Goal: Information Seeking & Learning: Check status

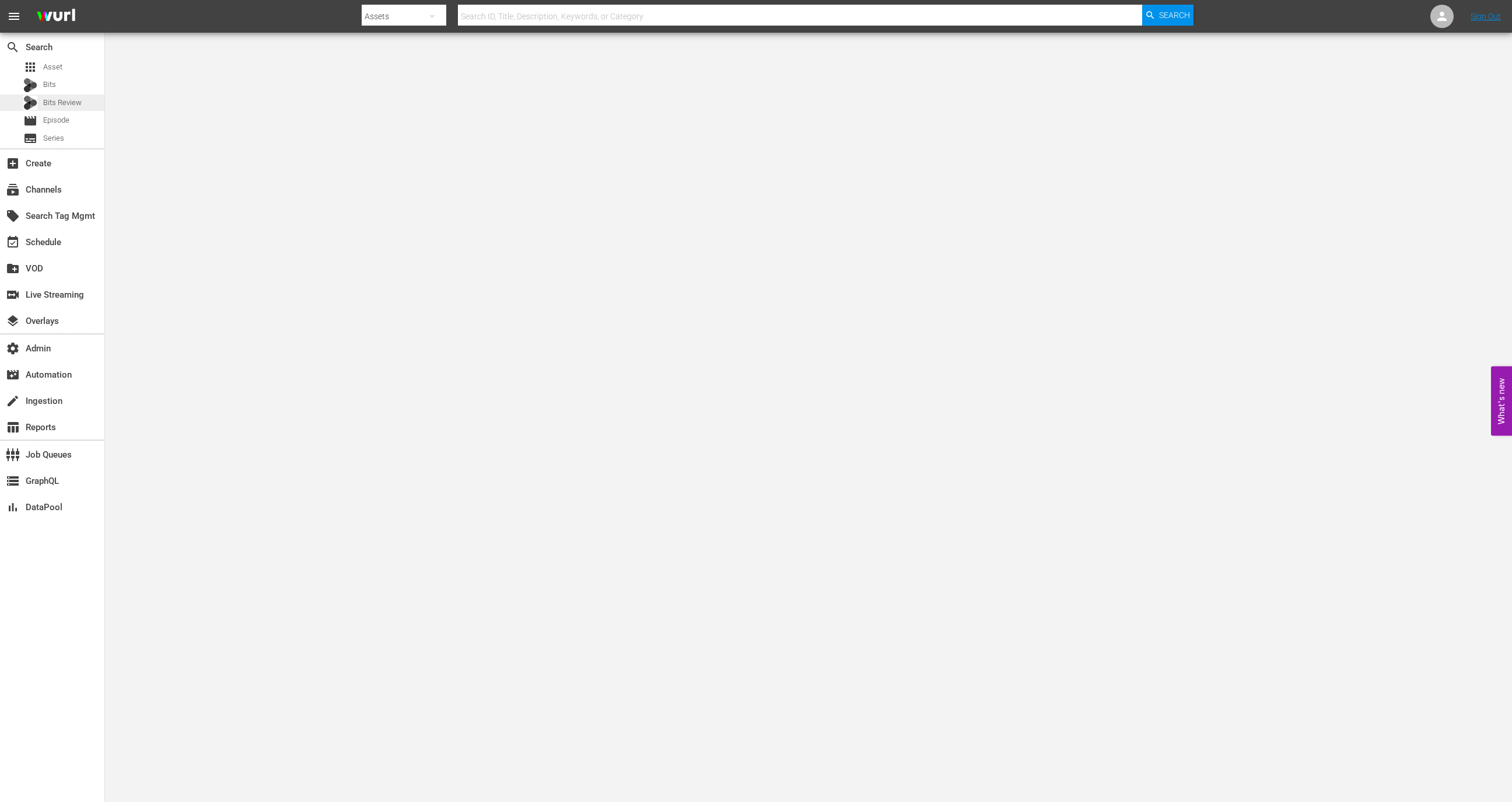
click at [66, 108] on span "Bits Review" at bounding box center [62, 102] width 38 height 12
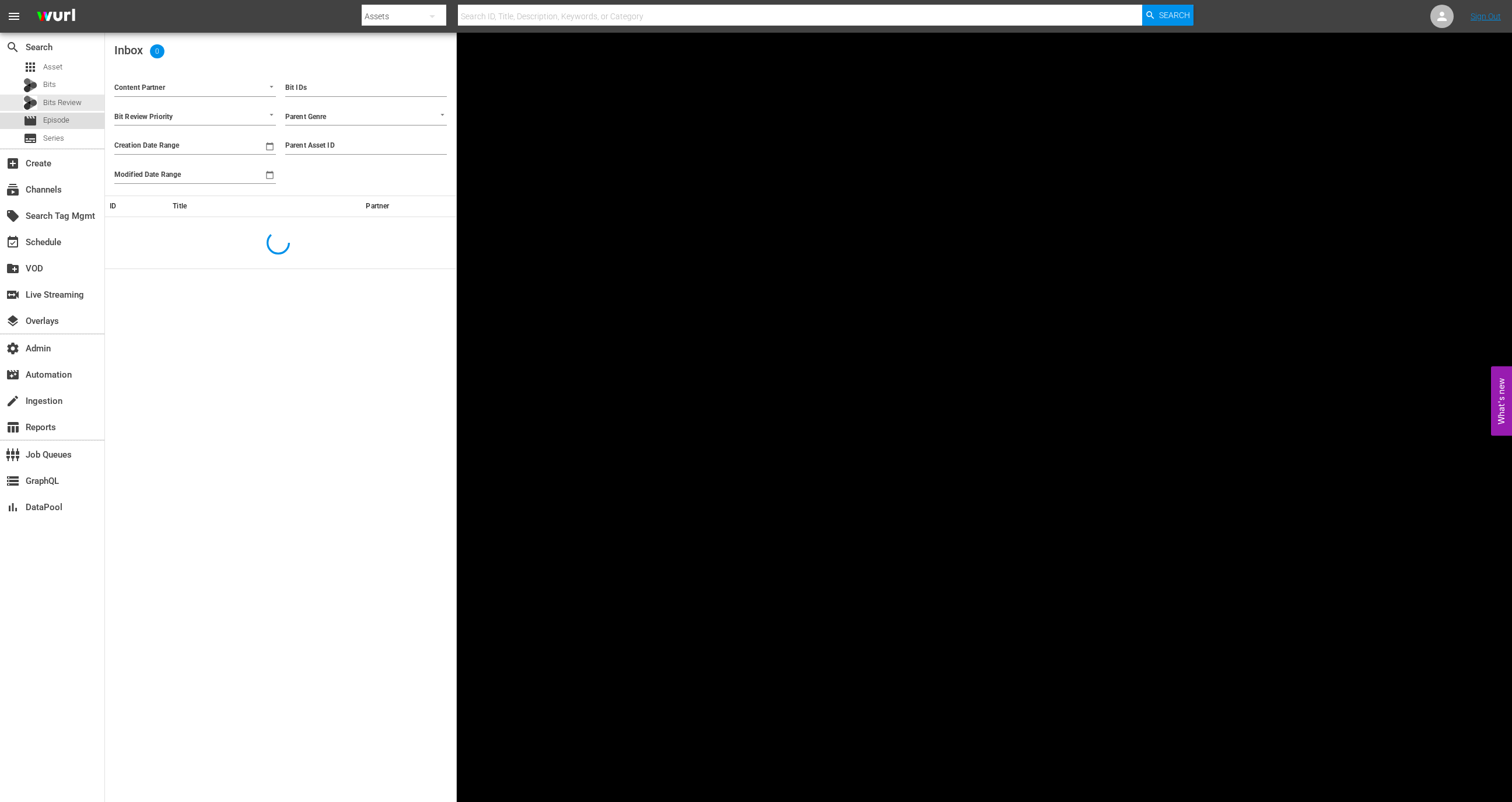
click at [62, 121] on span "Episode" at bounding box center [55, 120] width 26 height 12
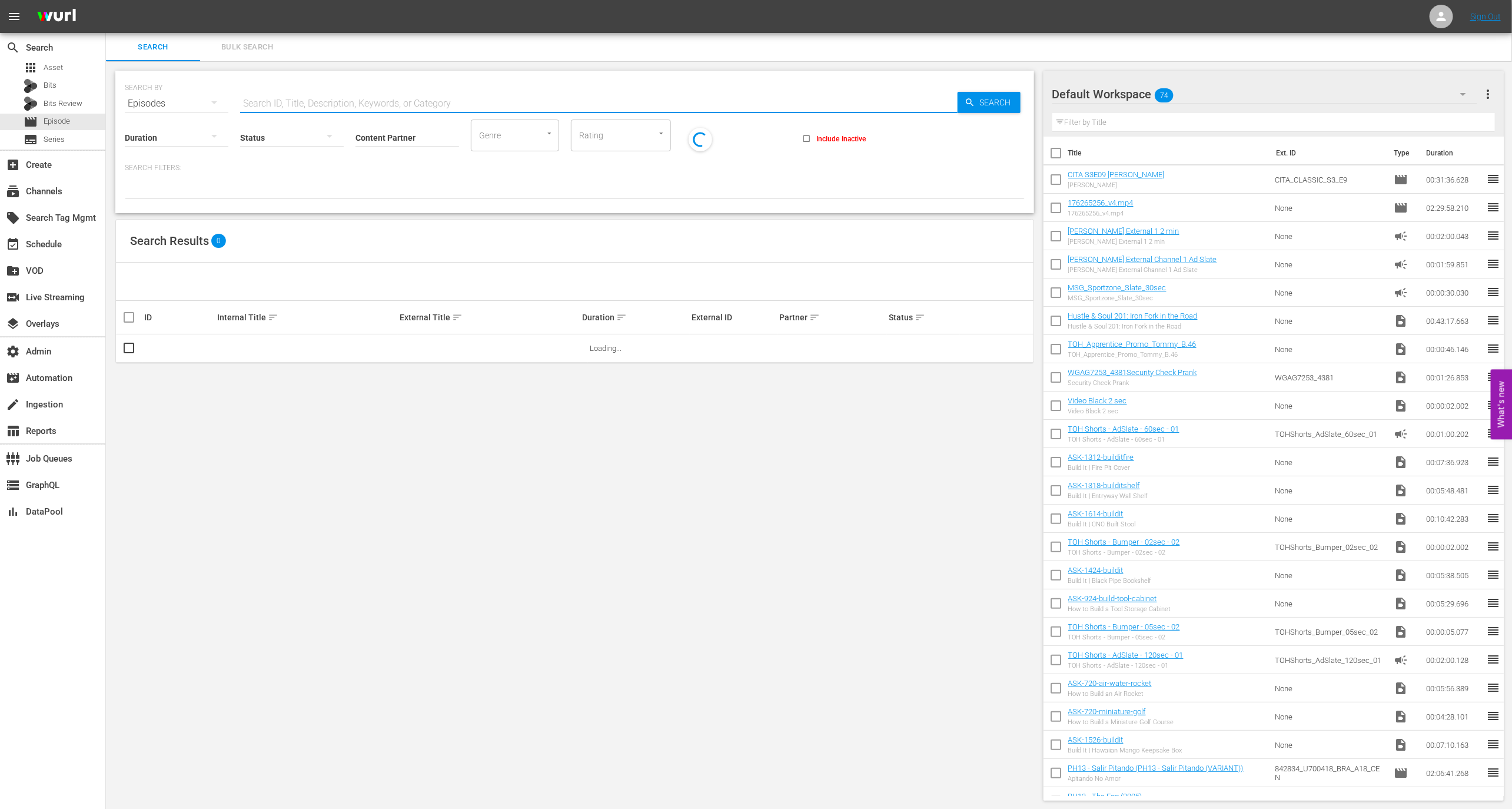
click at [298, 104] on input "text" at bounding box center [598, 103] width 718 height 28
paste input "78613394"
type input "78613394"
click at [246, 349] on link "Biggest Scores" at bounding box center [243, 349] width 51 height 9
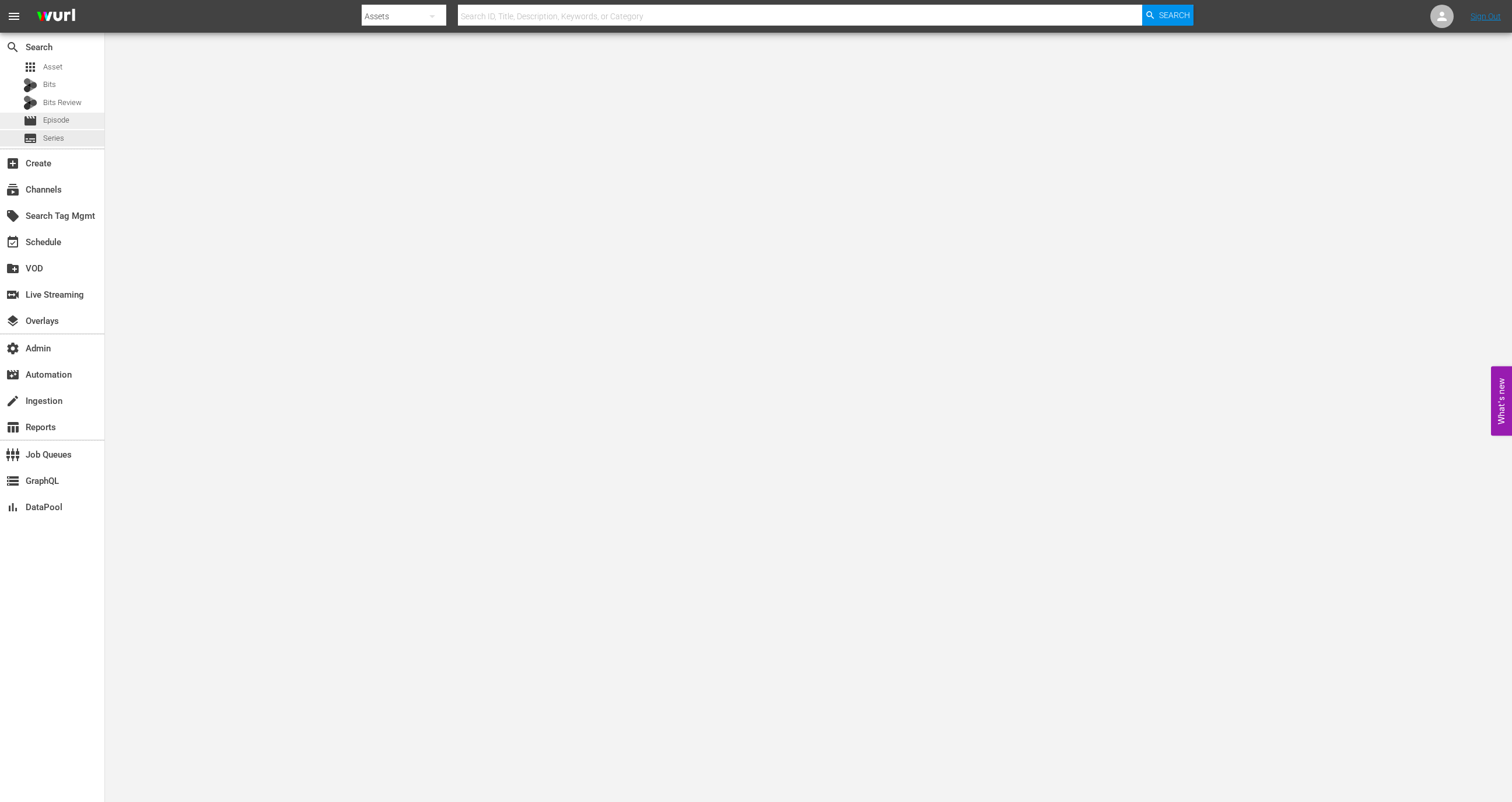
click at [70, 121] on div "movie Episode" at bounding box center [52, 121] width 105 height 16
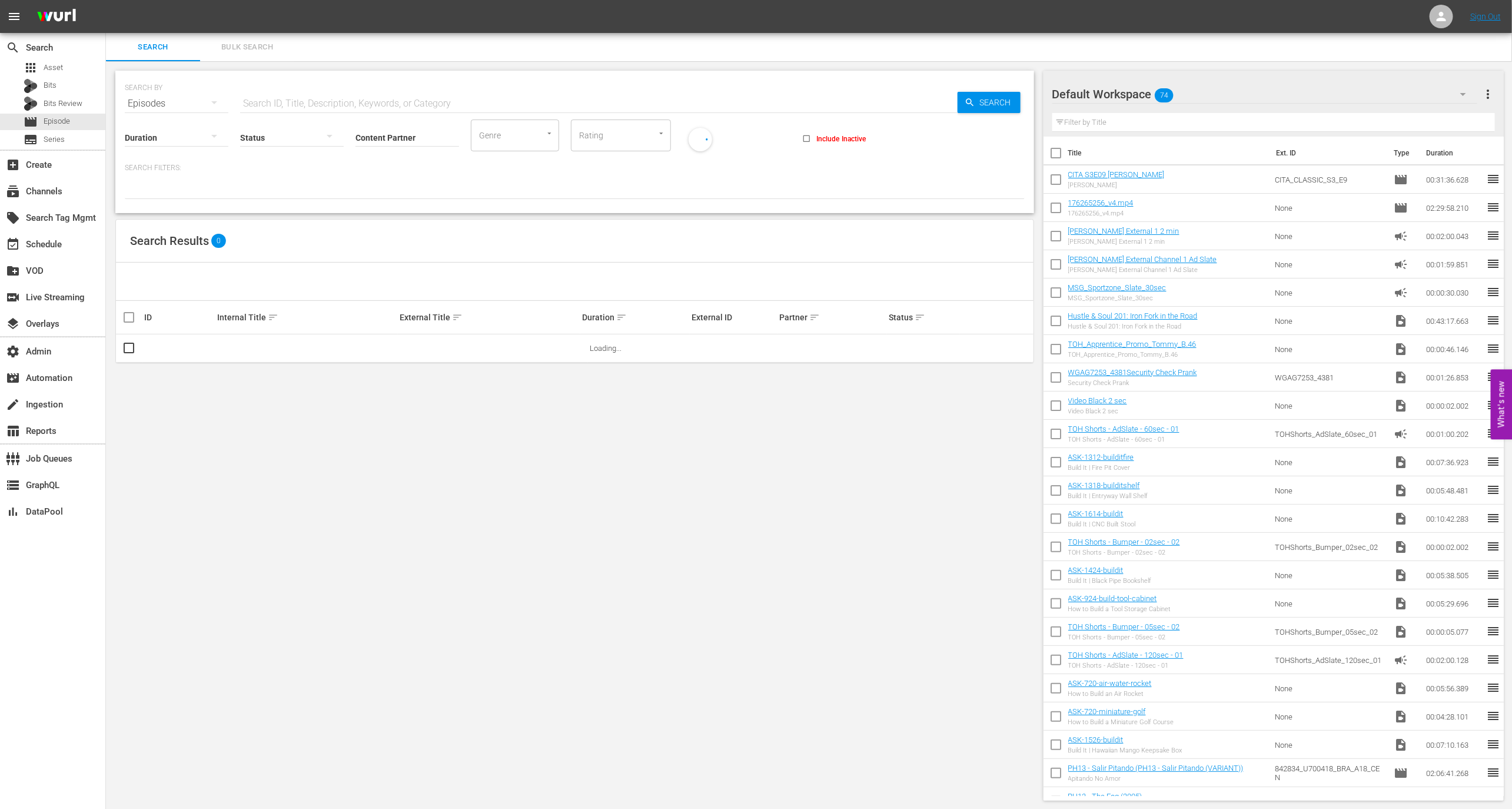
click at [375, 135] on input "Content Partner" at bounding box center [407, 138] width 104 height 42
click at [408, 175] on div "Wurl - External (327)" at bounding box center [450, 170] width 172 height 28
type input "Wurl - External (327)"
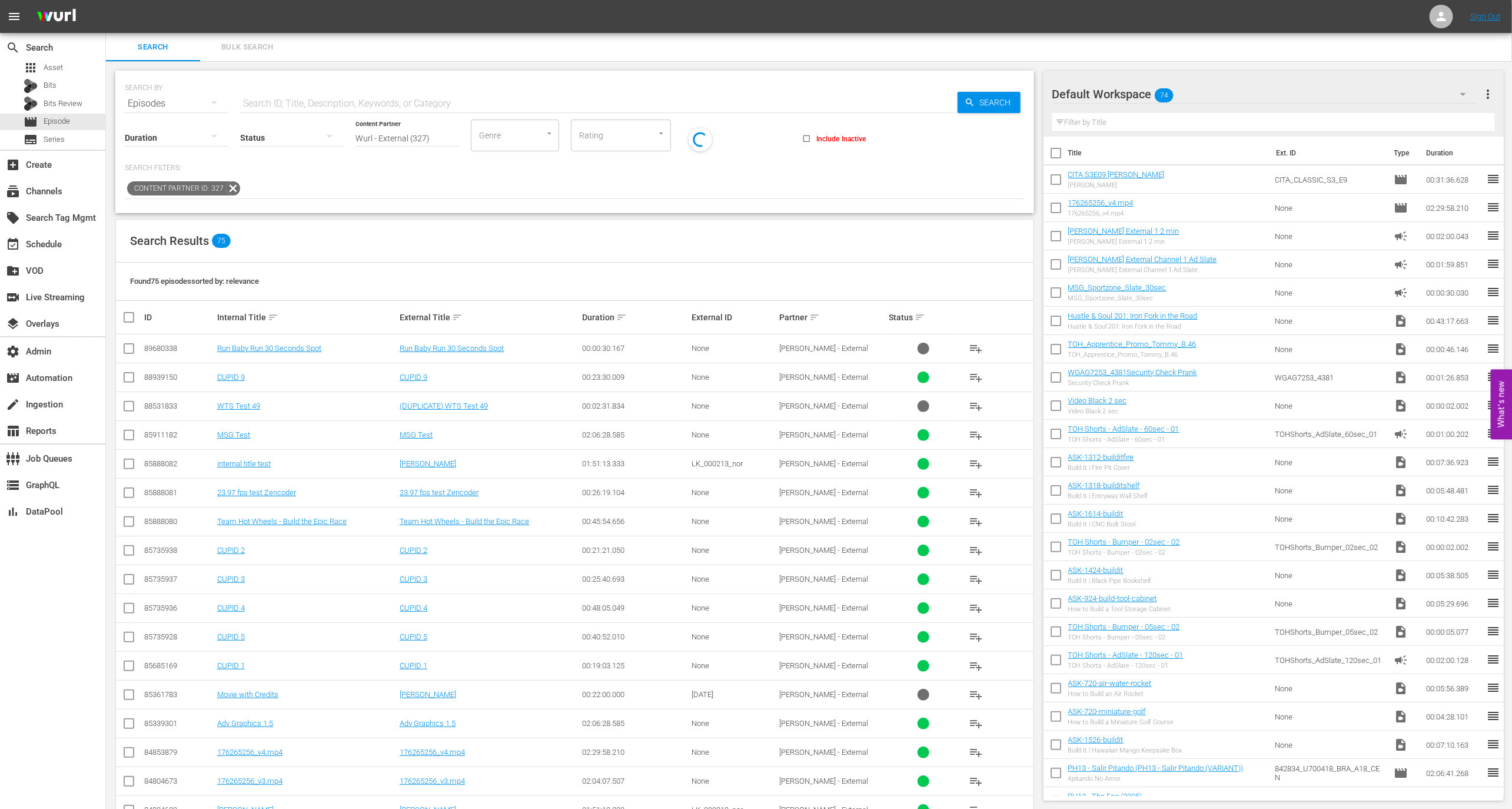
click at [160, 375] on div "88939150" at bounding box center [179, 377] width 70 height 9
copy div "88939150"
click at [160, 431] on div "85911182" at bounding box center [179, 435] width 70 height 9
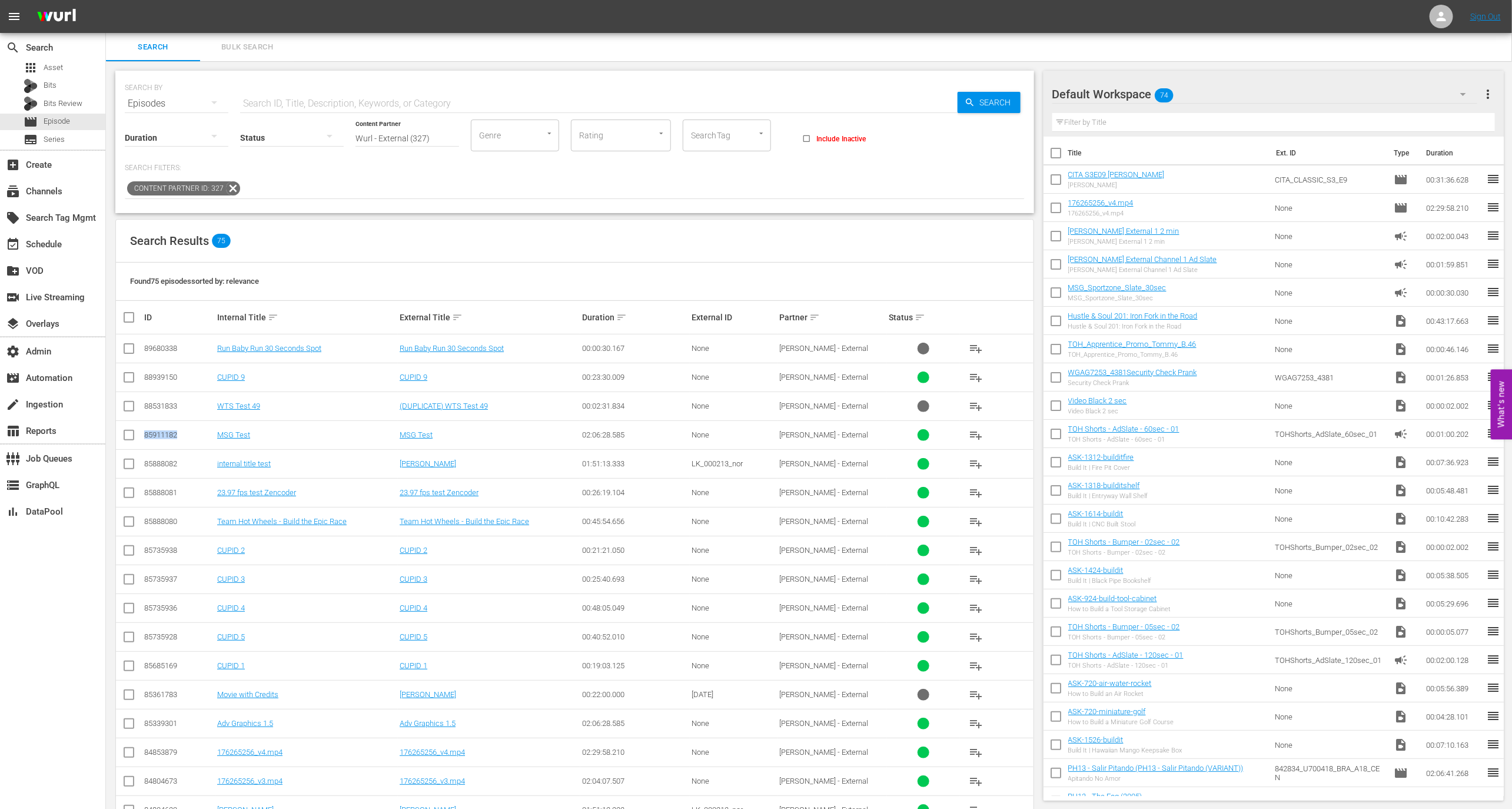
copy div "85911182"
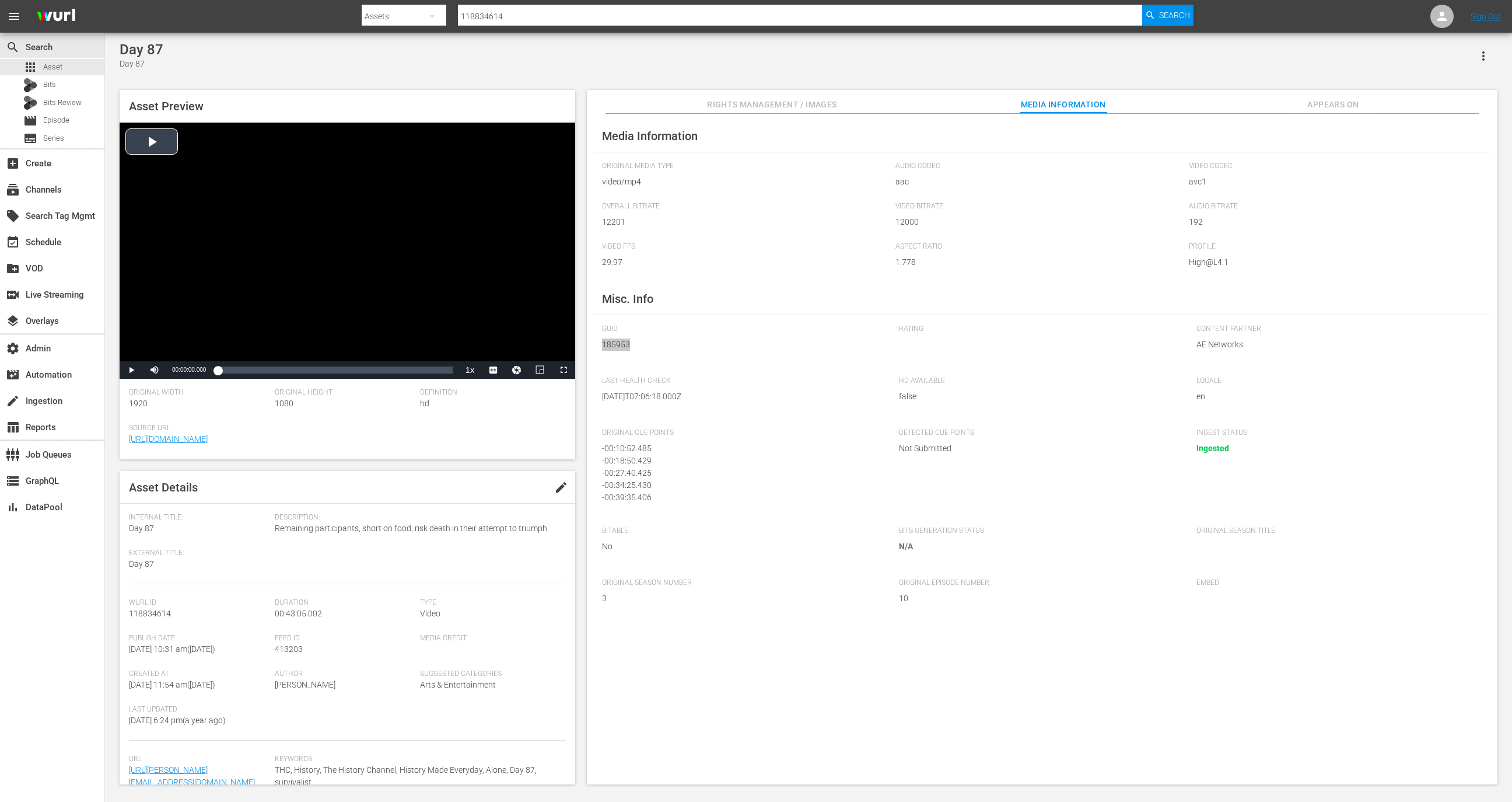
scroll to position [91, 0]
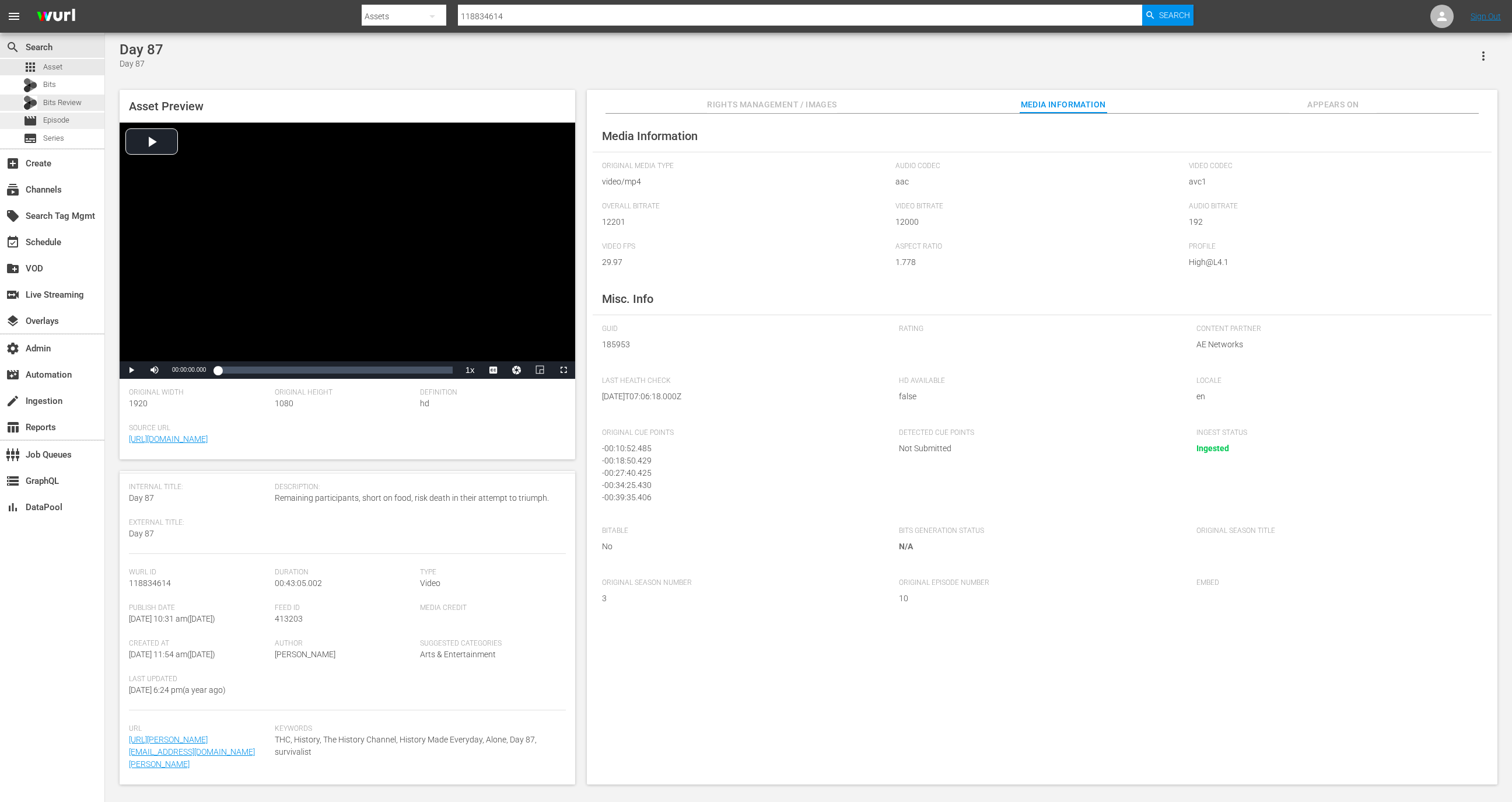
click at [67, 122] on span "Episode" at bounding box center [55, 120] width 26 height 12
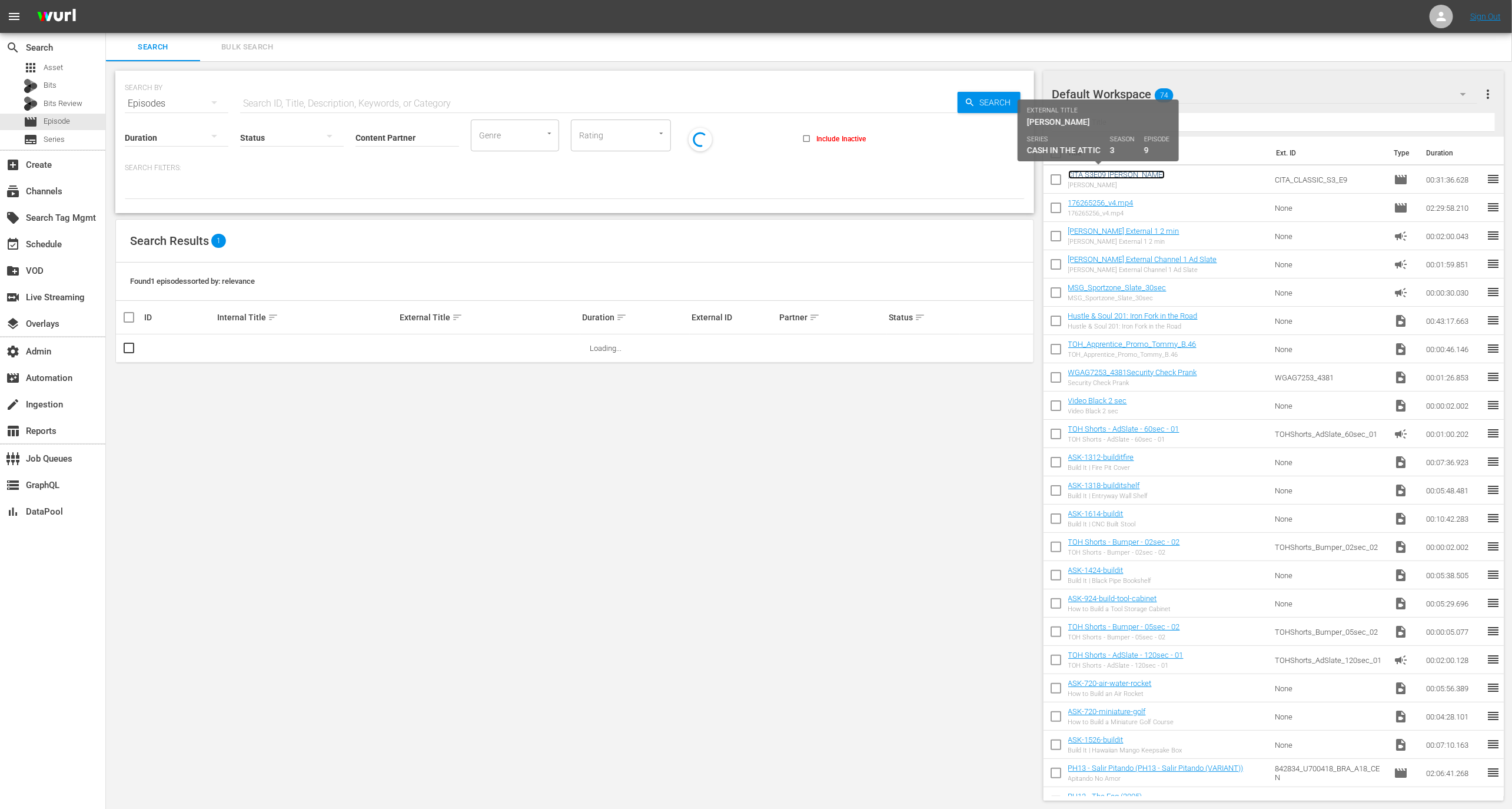
click at [1103, 174] on link "CITA S3E09 [PERSON_NAME]" at bounding box center [1116, 174] width 97 height 9
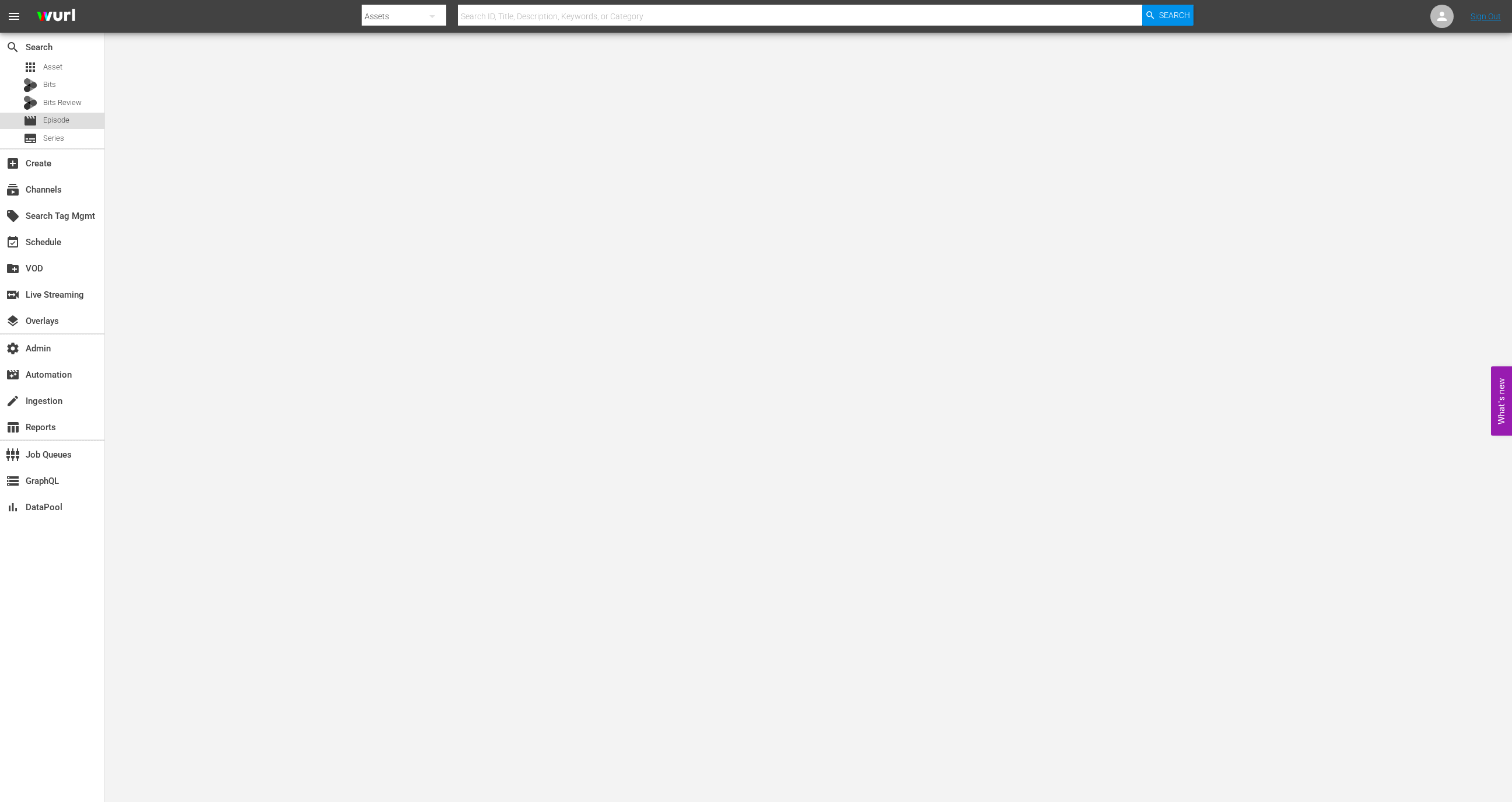
click at [71, 126] on div "movie Episode" at bounding box center [52, 121] width 105 height 16
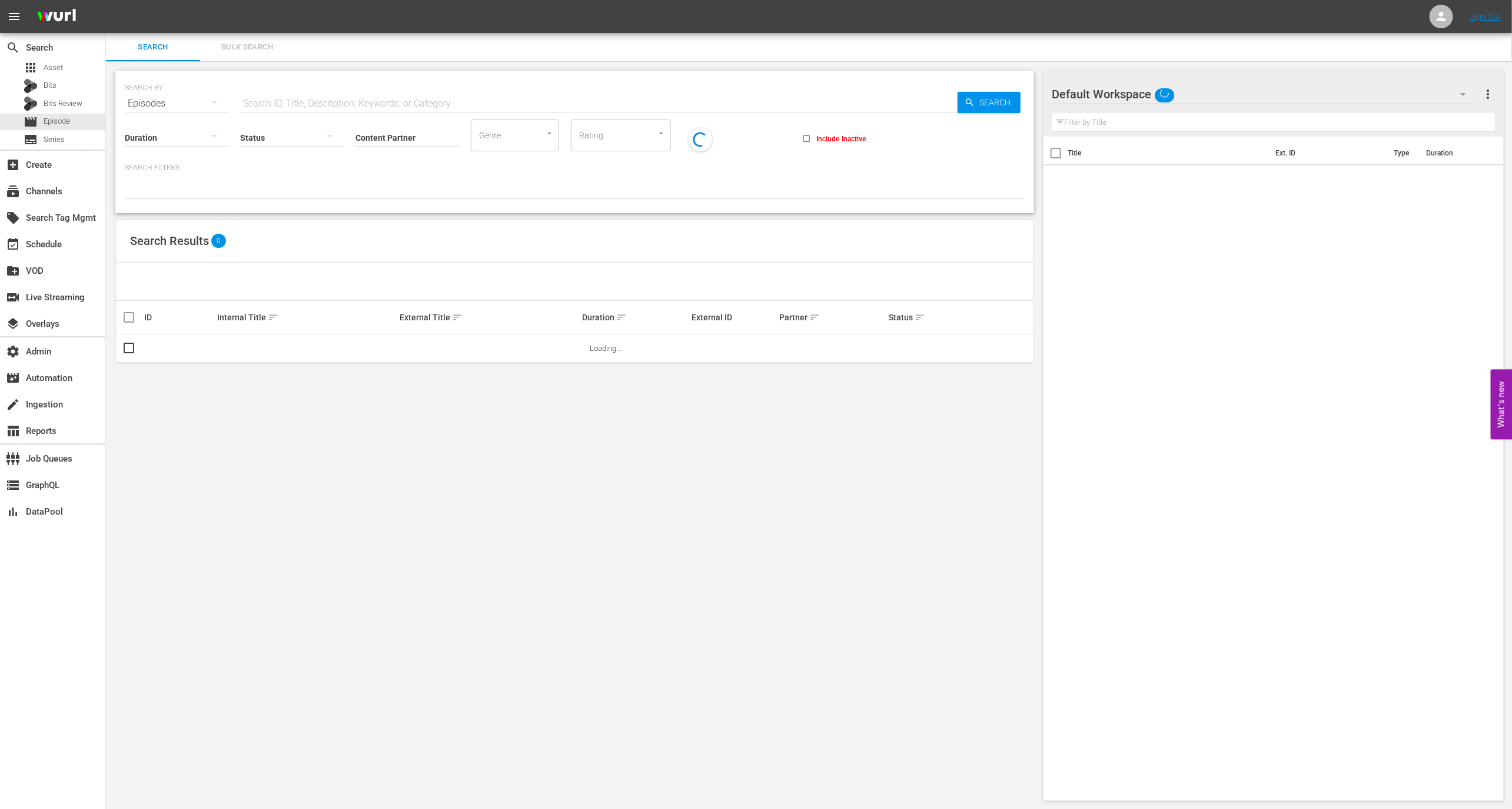
click at [293, 116] on div "Status" at bounding box center [292, 130] width 104 height 42
click at [293, 111] on div "Status" at bounding box center [292, 130] width 104 height 42
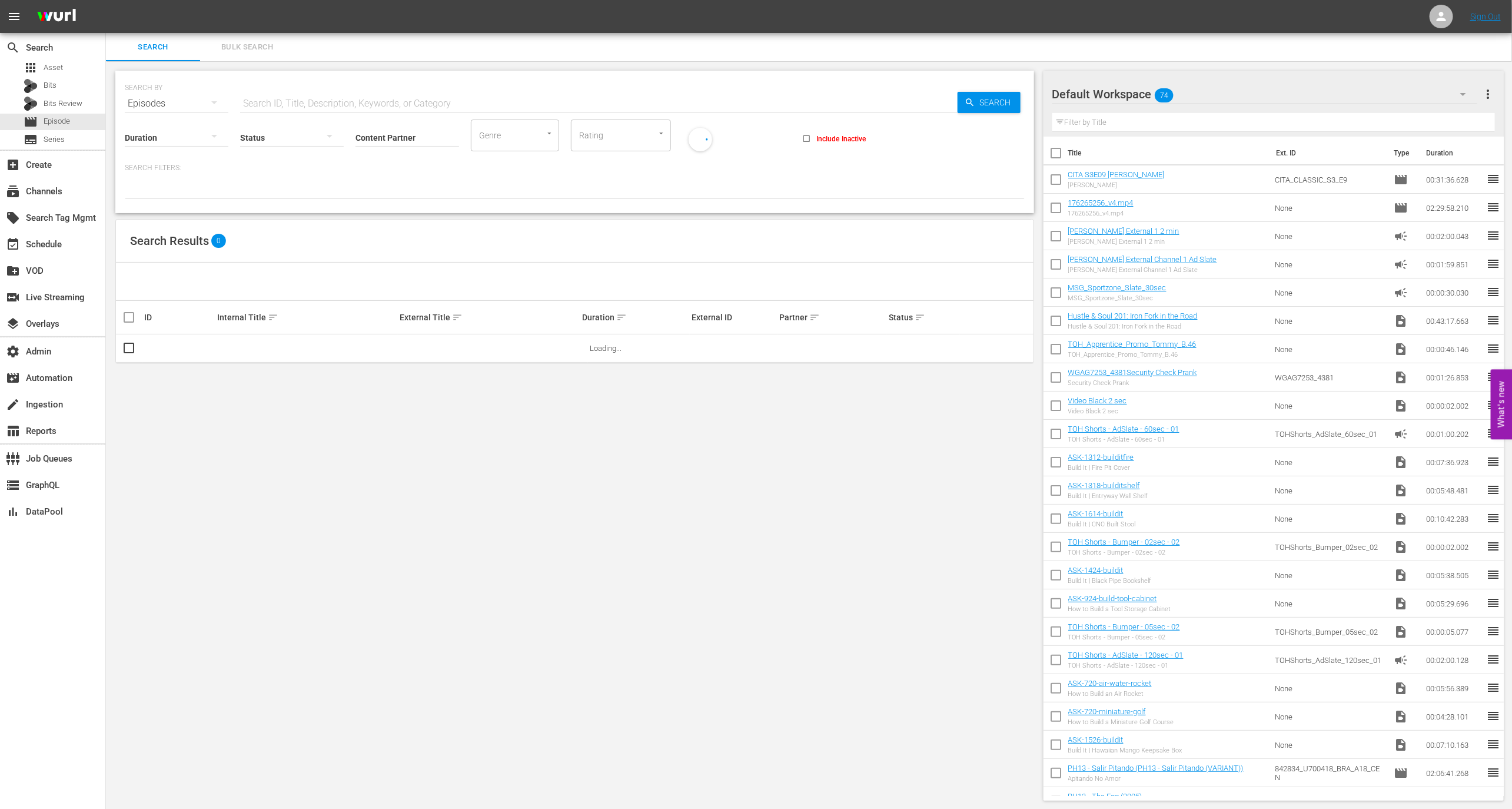
click at [293, 109] on div "Status" at bounding box center [292, 130] width 104 height 42
click at [293, 101] on input "text" at bounding box center [598, 103] width 718 height 28
paste input "46734709"
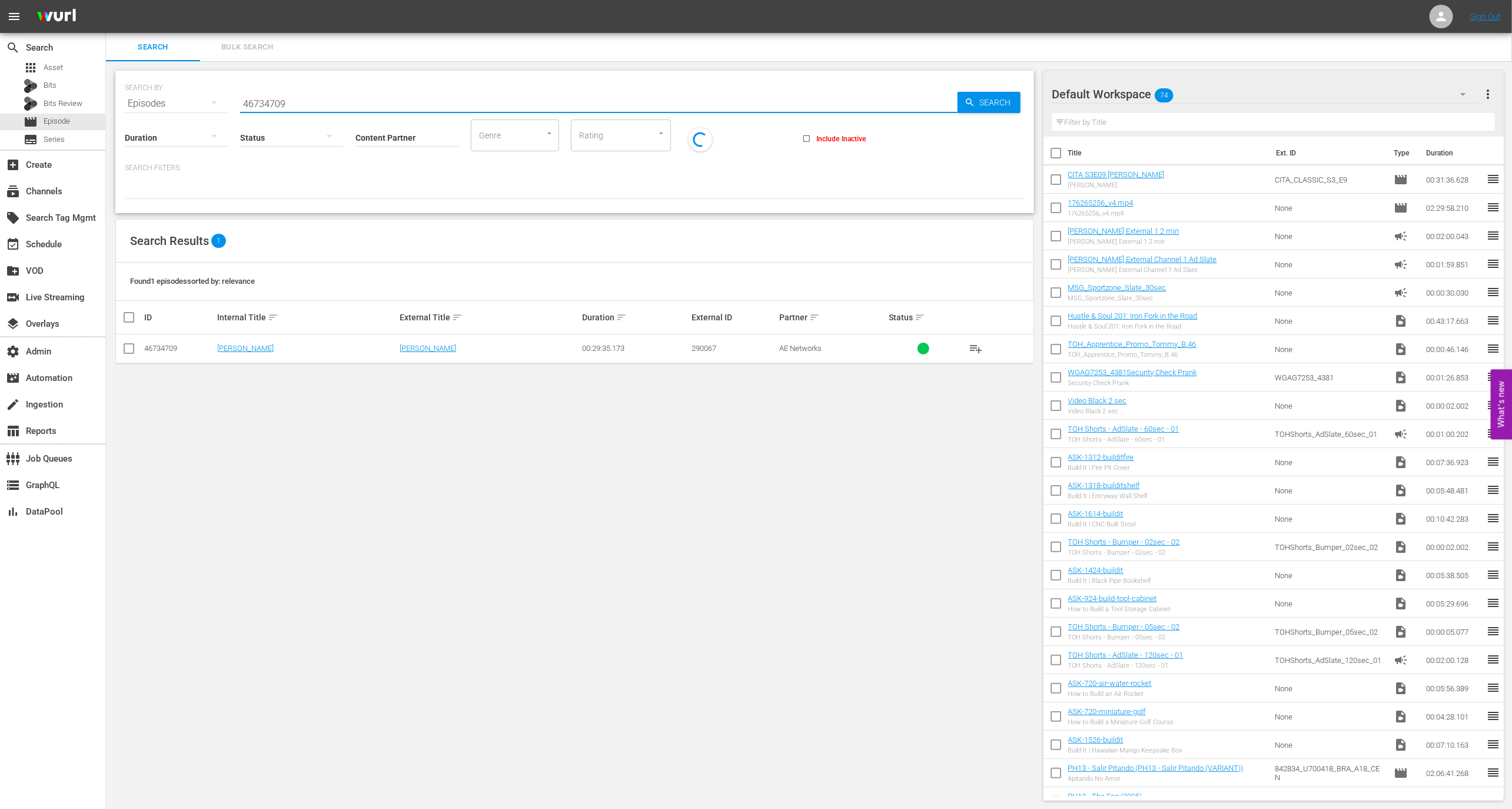
type input "46734709"
click at [226, 340] on td "Brenda" at bounding box center [307, 349] width 182 height 29
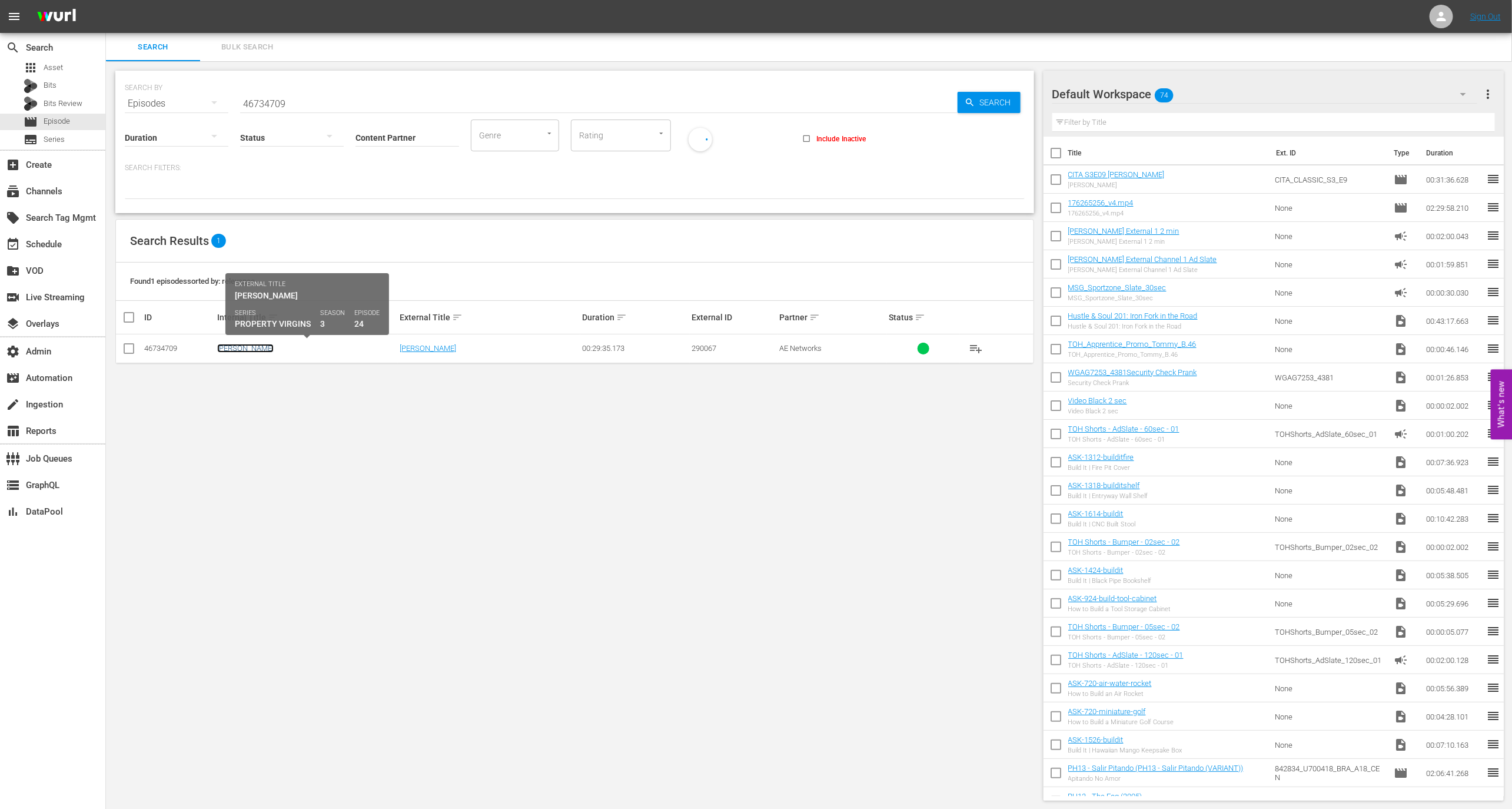
click at [228, 348] on link "Brenda" at bounding box center [246, 349] width 57 height 9
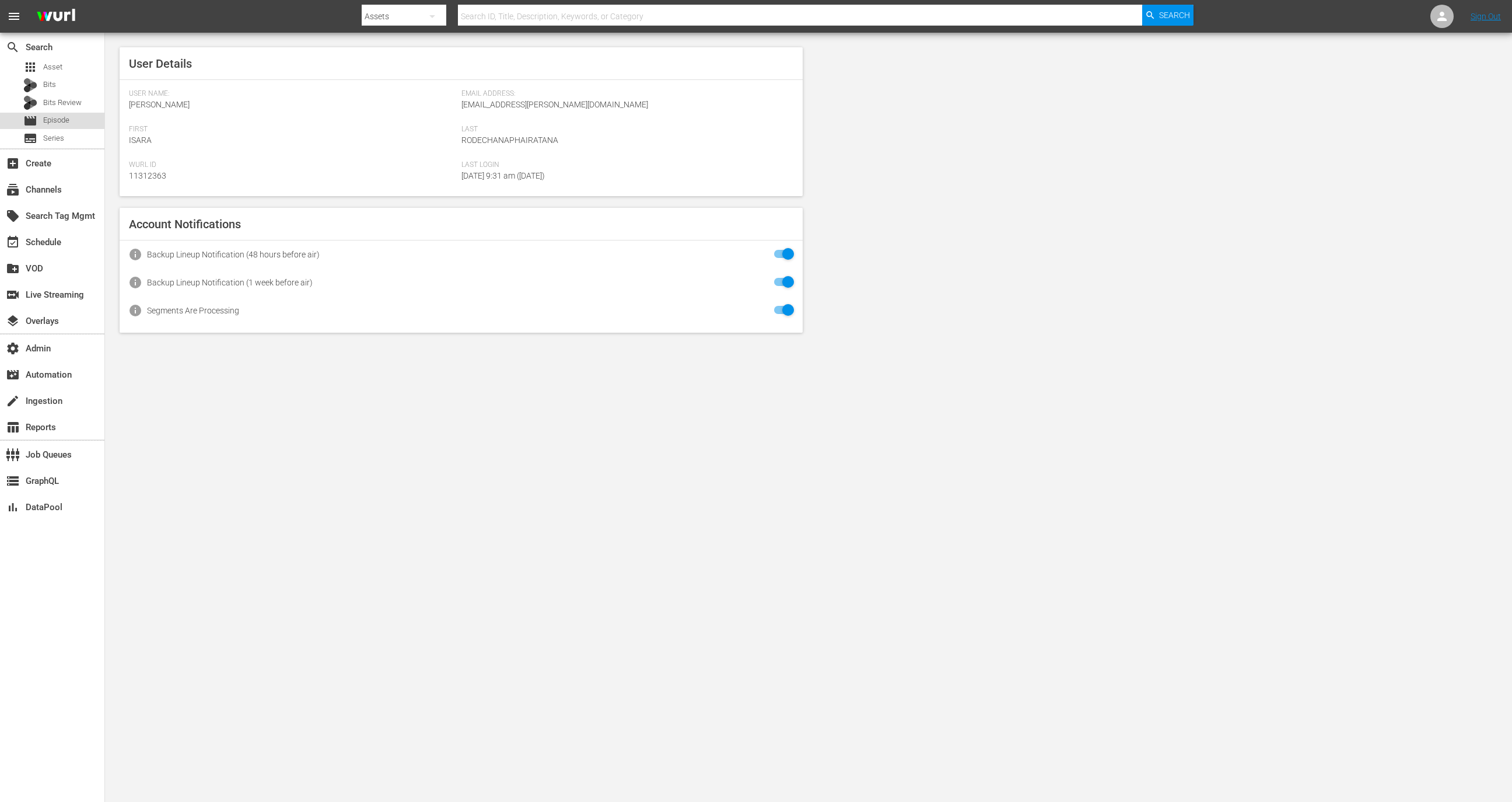
click at [51, 115] on span "Episode" at bounding box center [55, 120] width 26 height 12
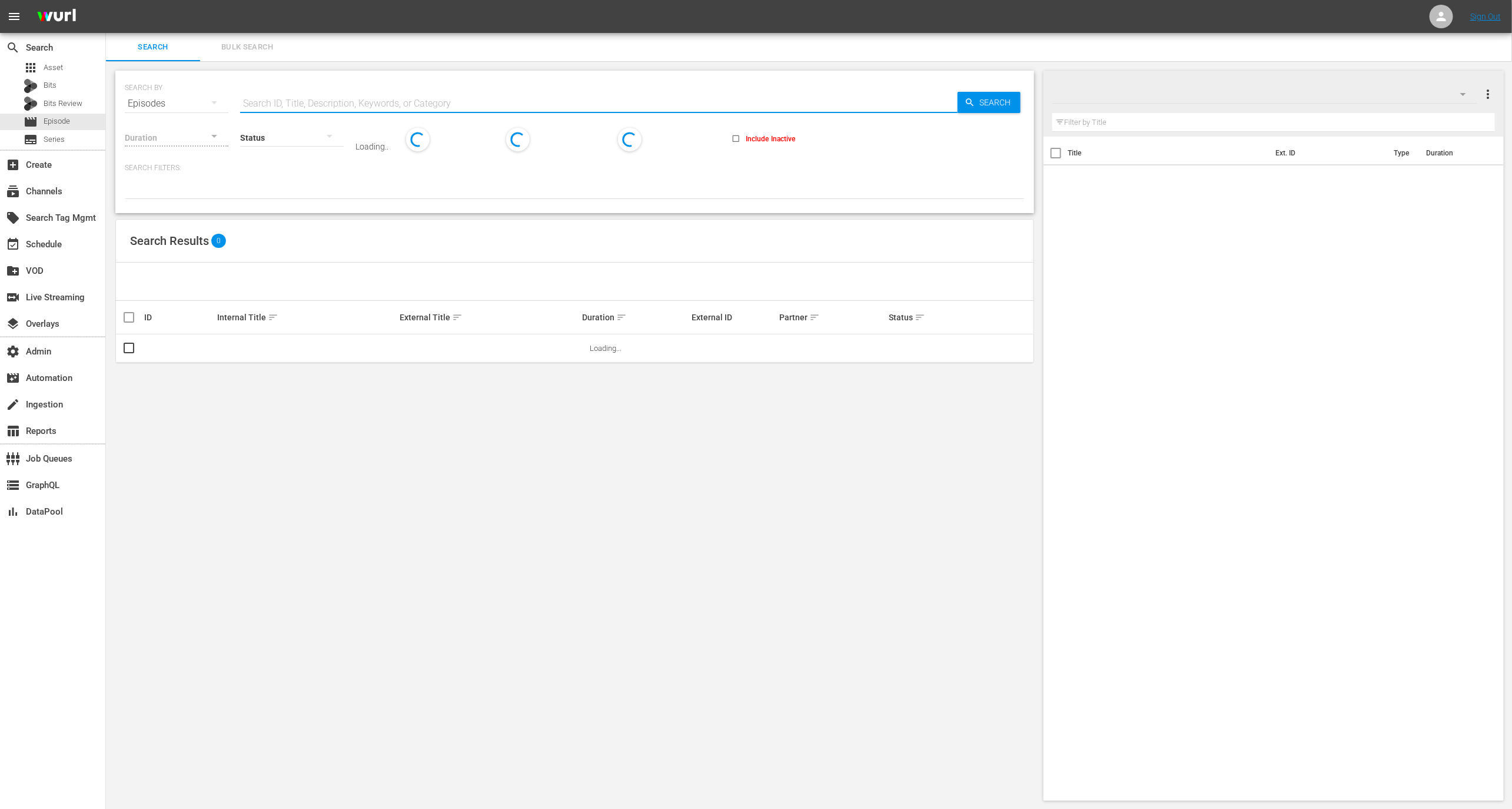
click at [308, 98] on input "text" at bounding box center [598, 103] width 718 height 28
paste input "34134664"
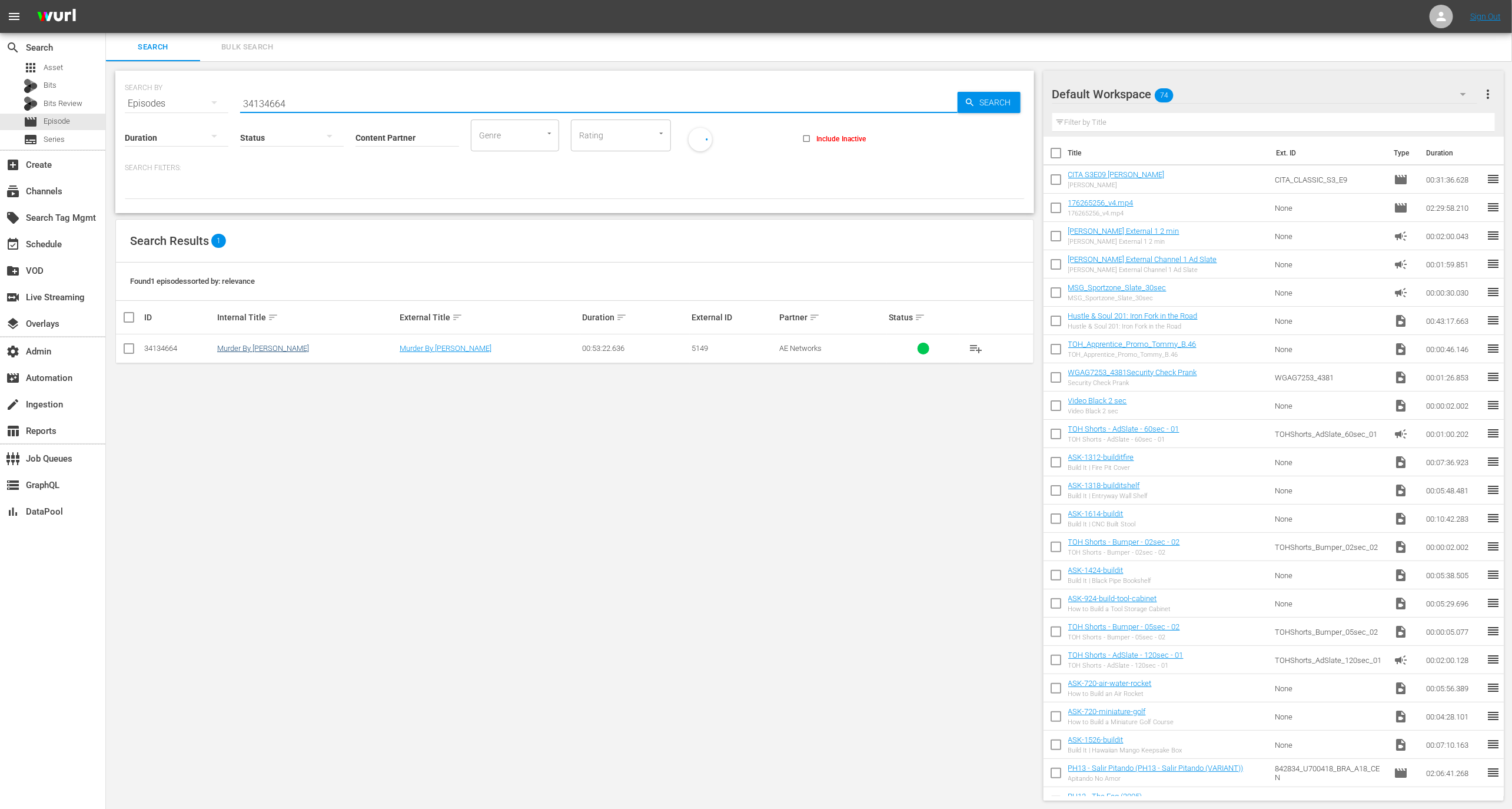
type input "34134664"
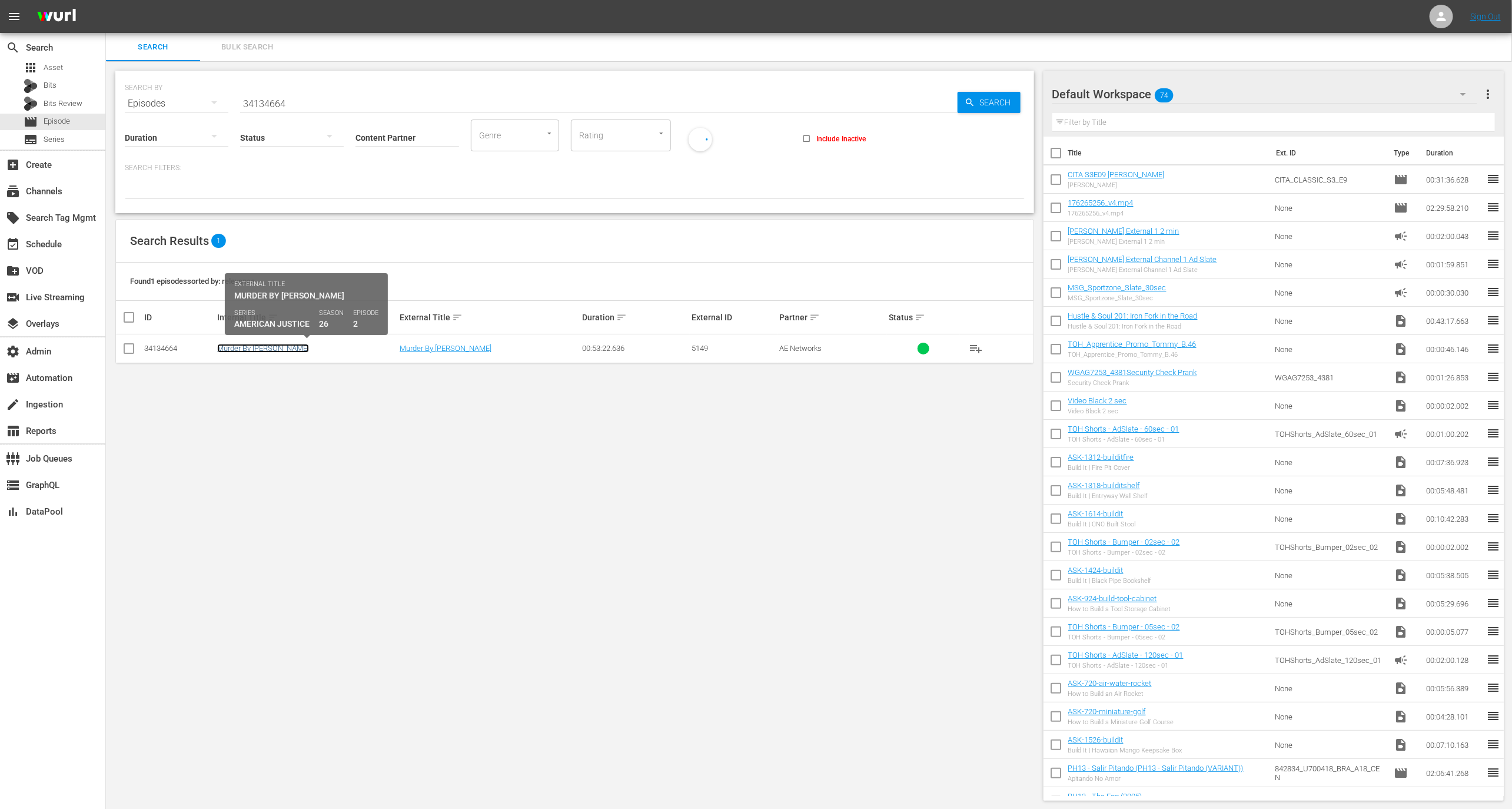
click at [259, 350] on link "Murder By Mercedes" at bounding box center [264, 349] width 92 height 9
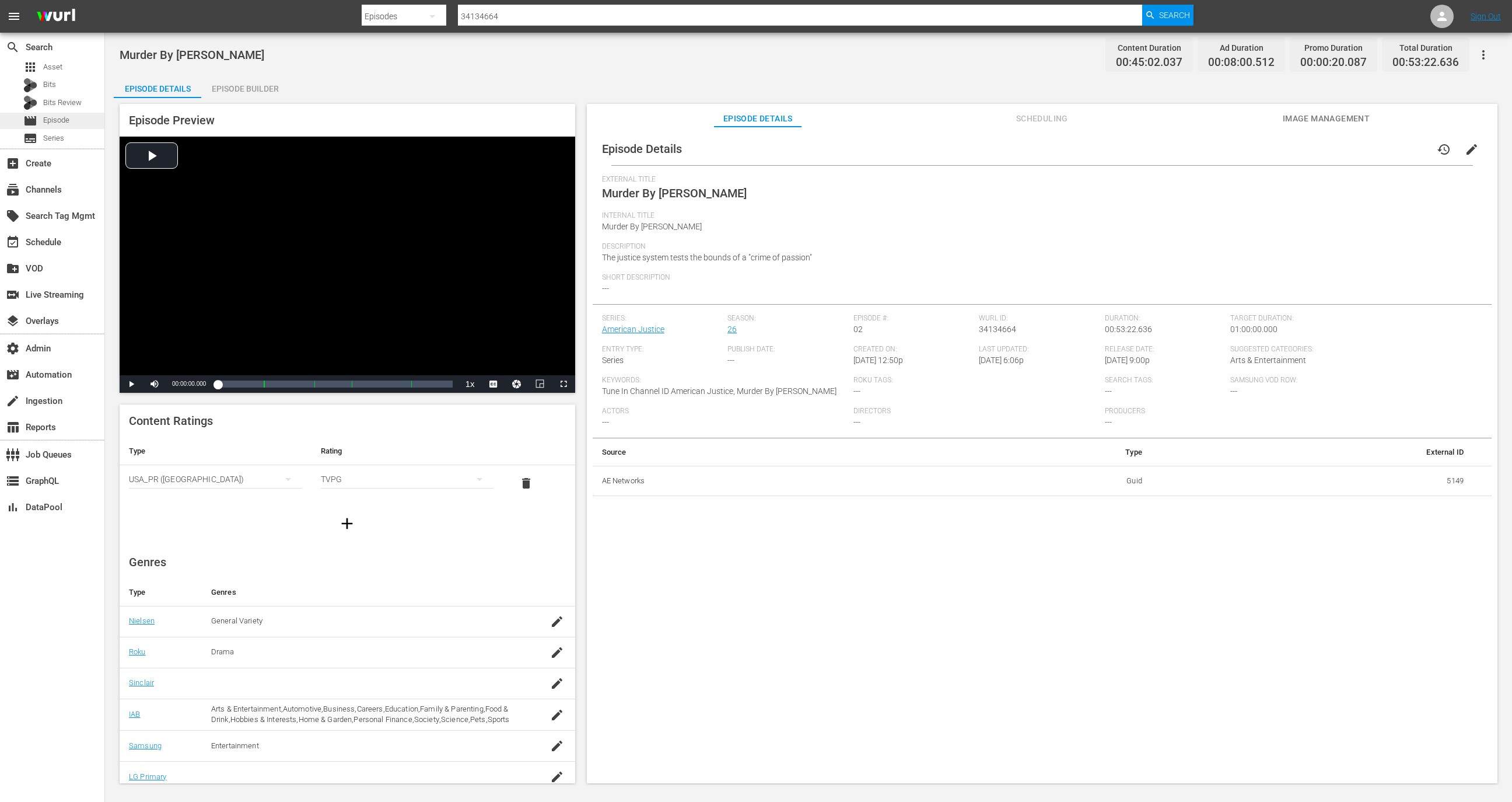
click at [53, 120] on span "Episode" at bounding box center [55, 120] width 26 height 12
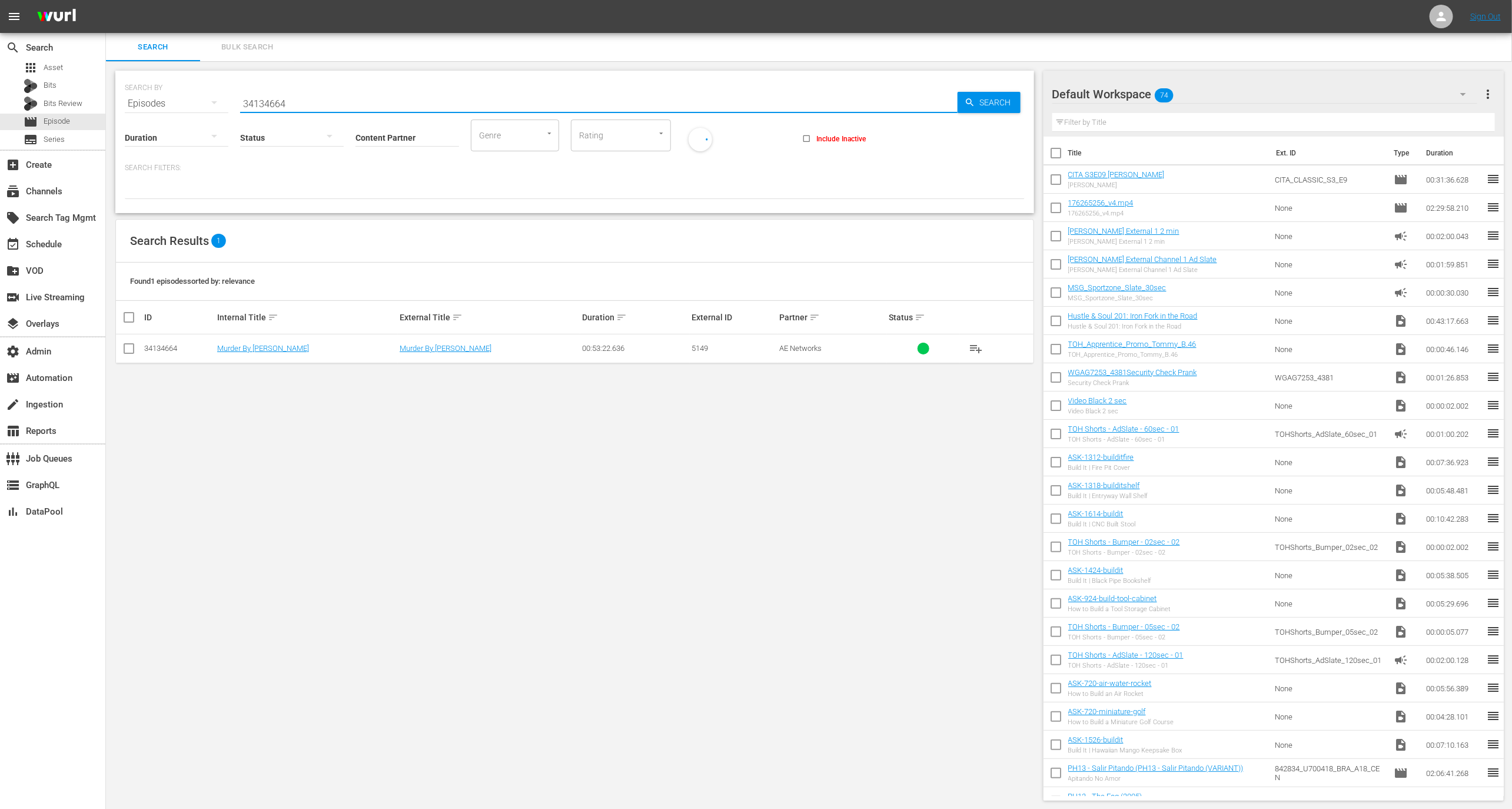
click at [305, 95] on input "34134664" at bounding box center [598, 103] width 718 height 28
click at [383, 146] on input "Content Partner" at bounding box center [407, 138] width 104 height 42
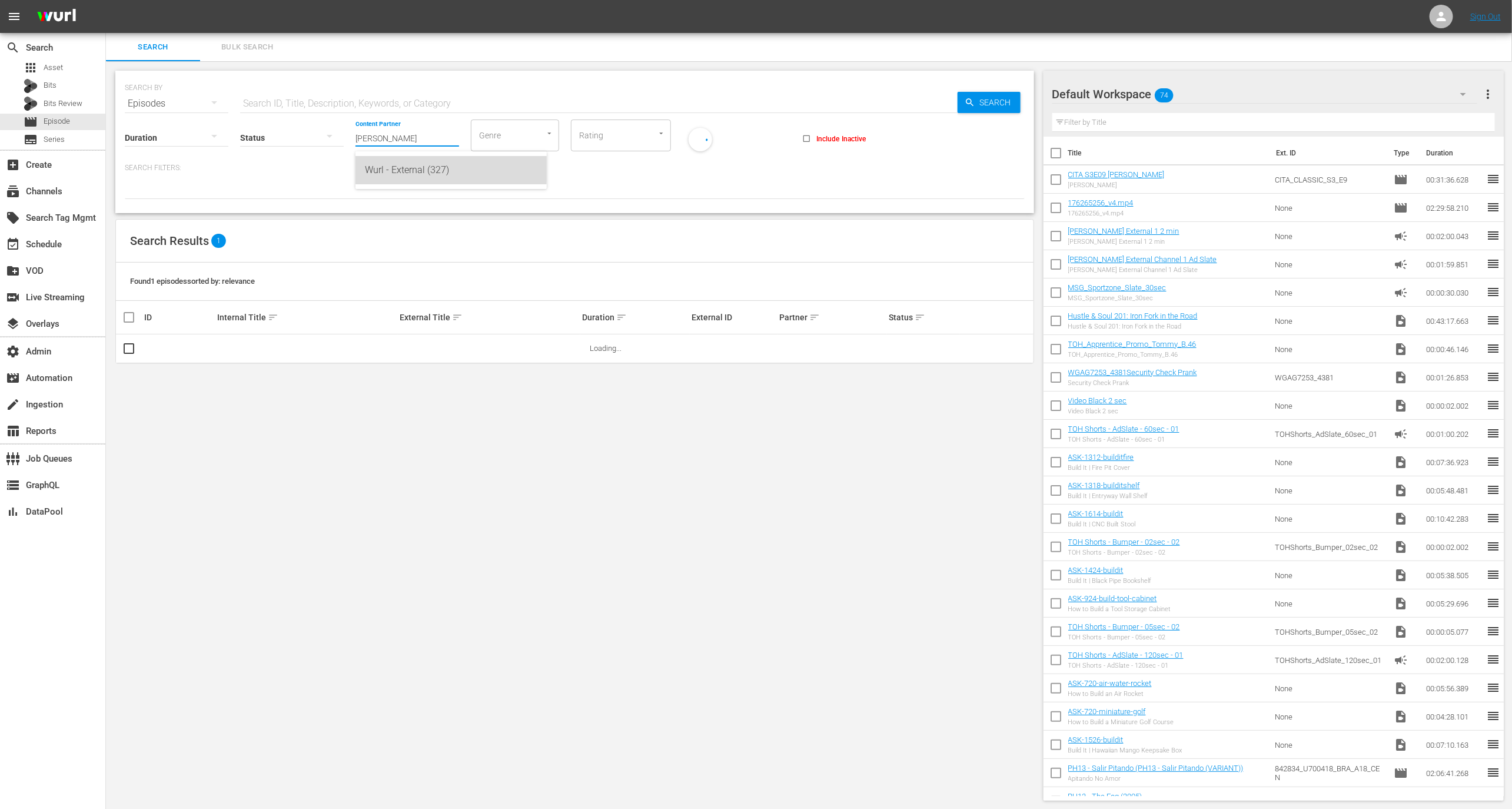
click at [394, 163] on div "Wurl - External (327)" at bounding box center [450, 170] width 172 height 28
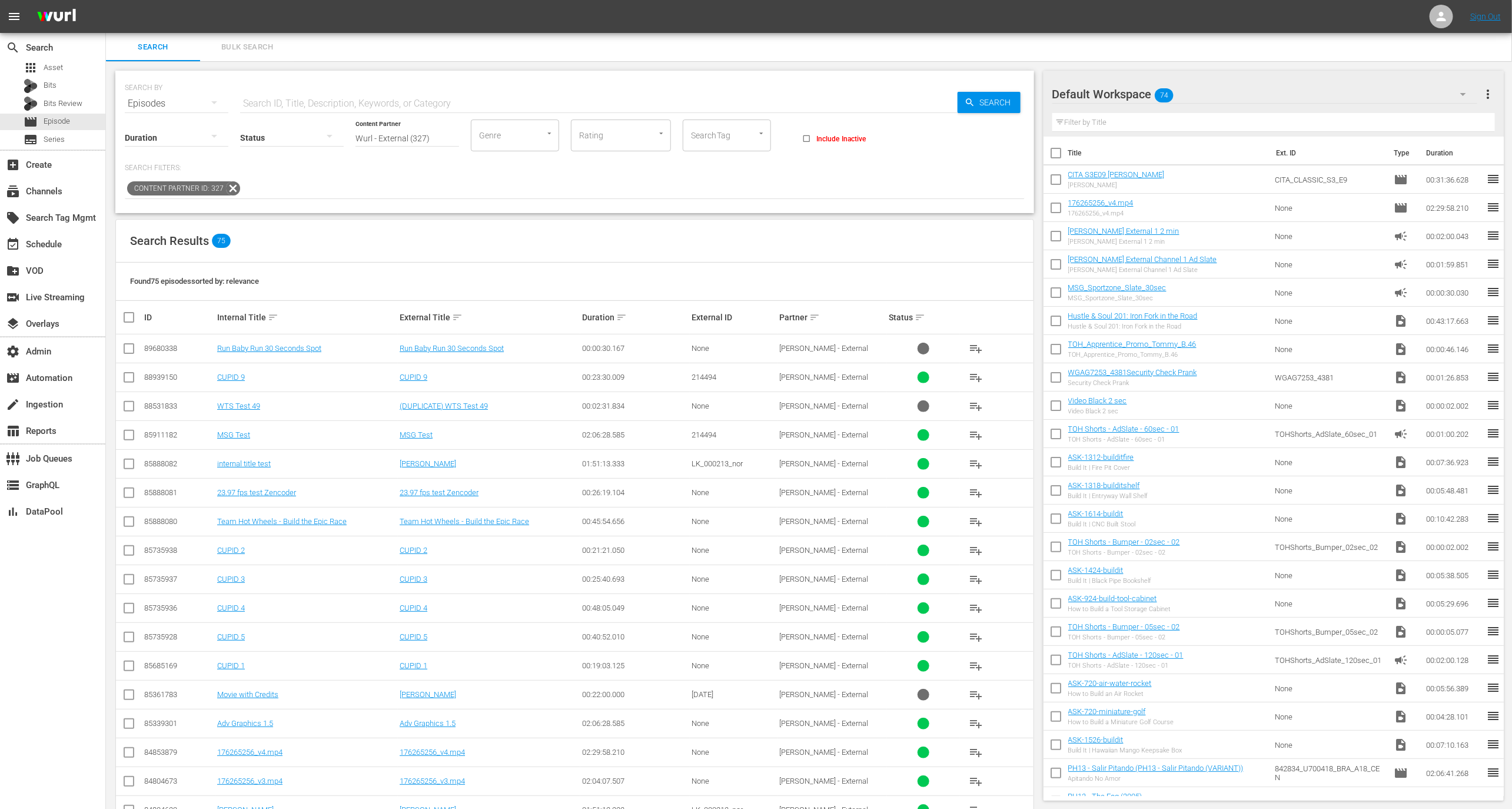
click at [172, 377] on div "88939150" at bounding box center [179, 377] width 70 height 9
copy div "88939150"
click at [231, 183] on icon at bounding box center [233, 188] width 15 height 15
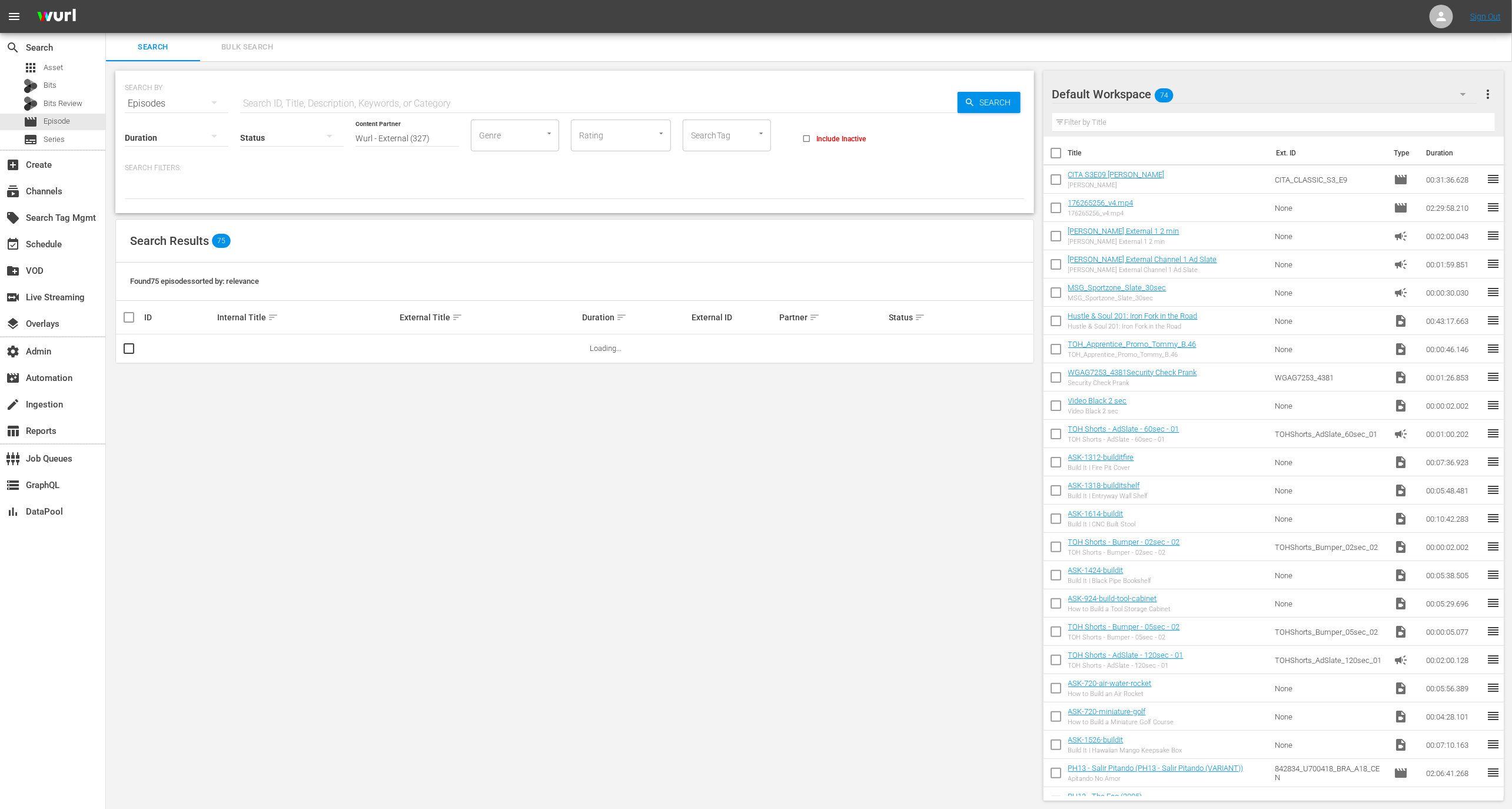
click at [386, 130] on input "Wurl - External (327)" at bounding box center [407, 138] width 104 height 42
click at [397, 158] on div "AE Networks (107)" at bounding box center [450, 170] width 172 height 28
type input "AE Networks (107)"
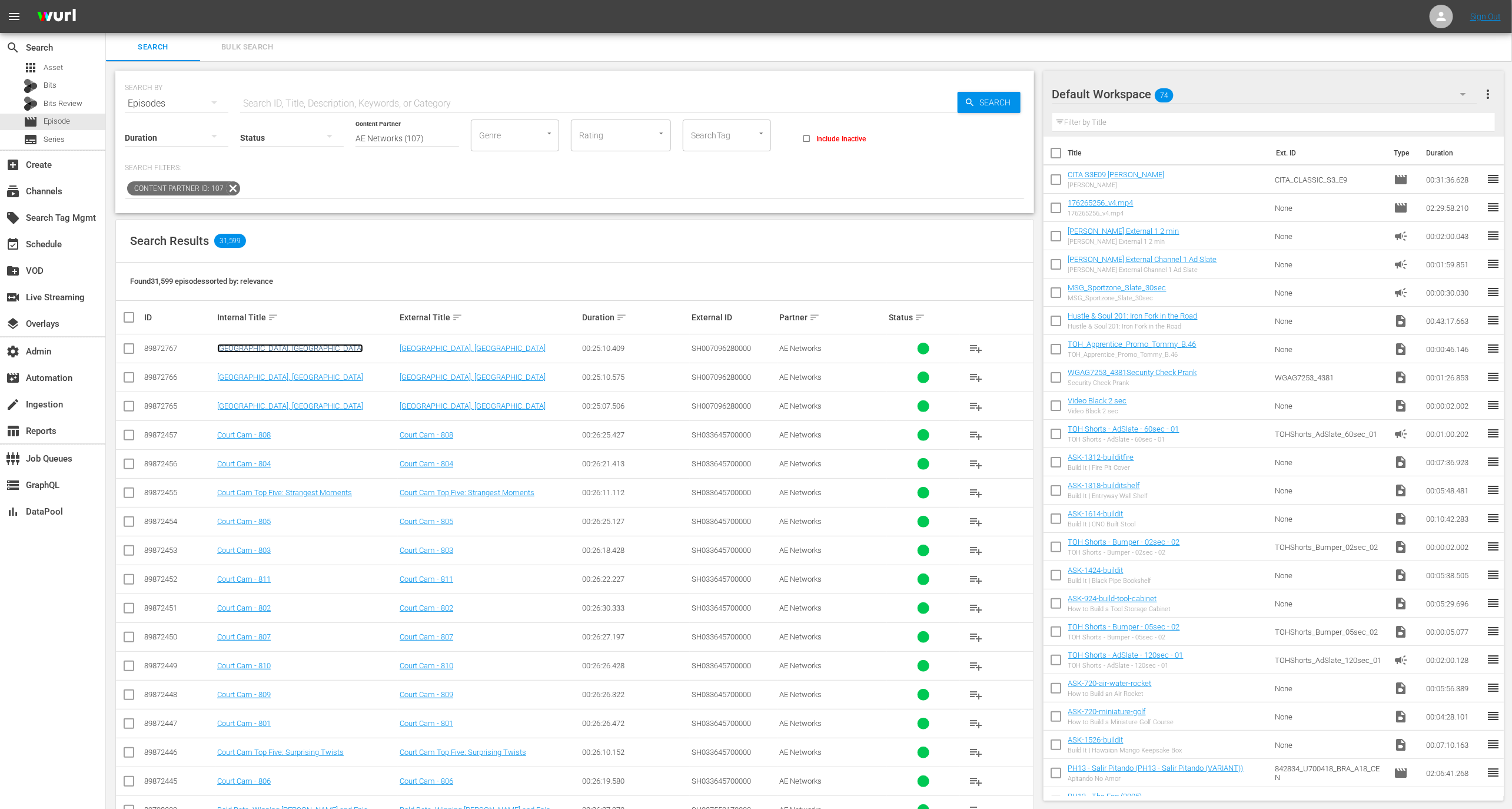
click at [236, 351] on link "Brooklyn, NY" at bounding box center [291, 349] width 146 height 9
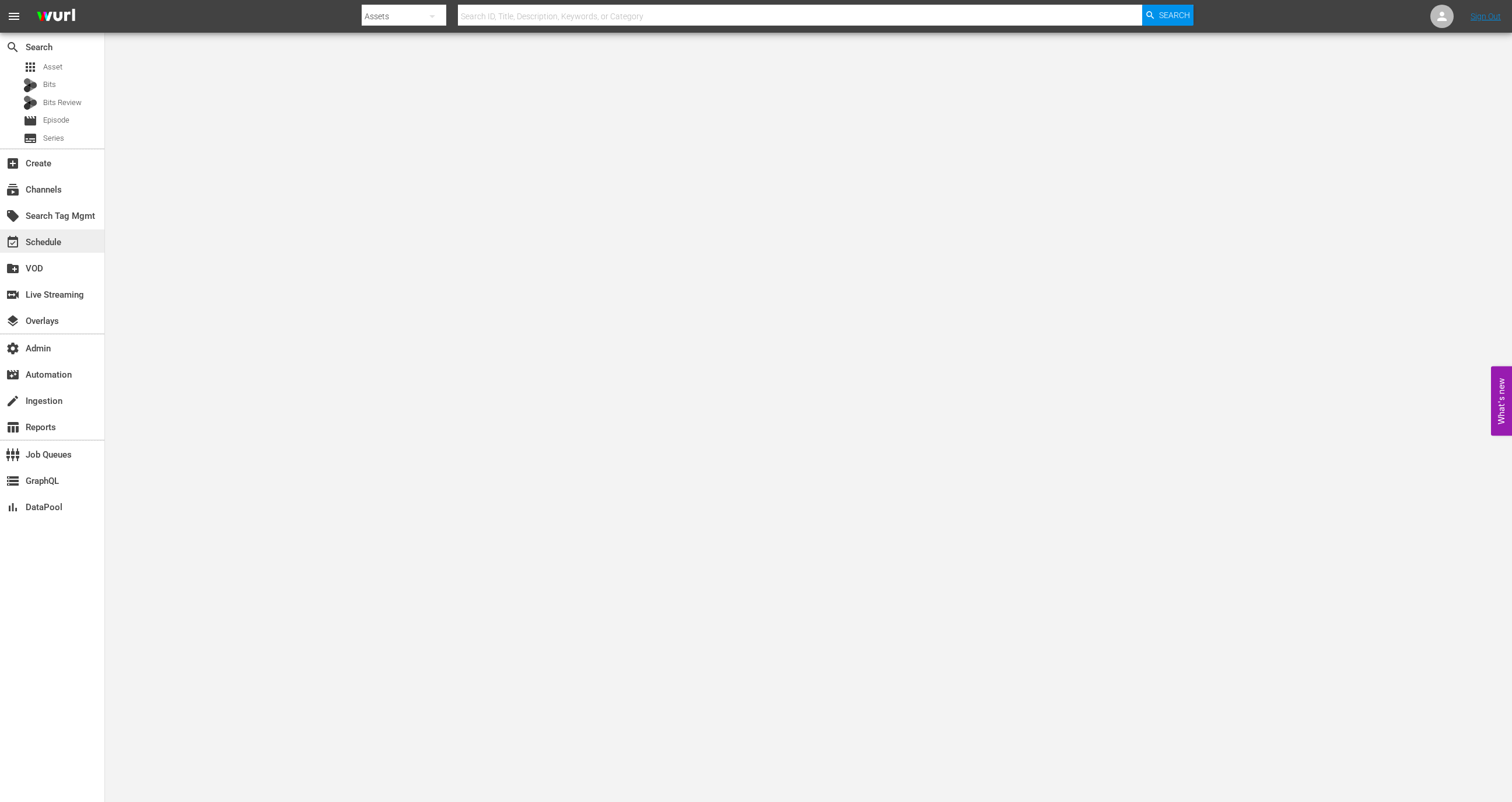
click at [69, 244] on div "event_available Schedule" at bounding box center [52, 241] width 105 height 23
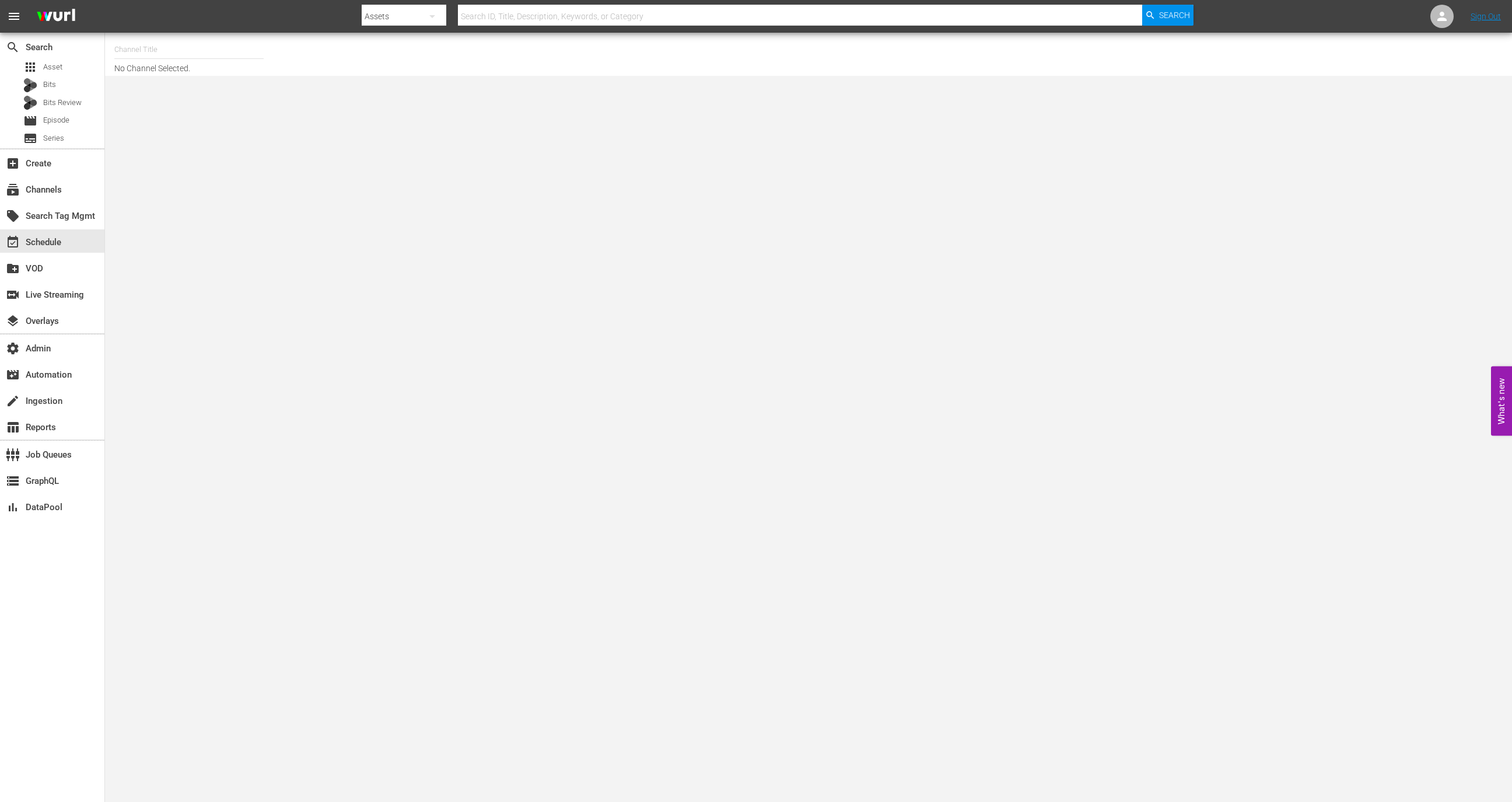
click at [205, 61] on input "text" at bounding box center [189, 49] width 149 height 28
click at [291, 157] on div "Sony One Shark Tank MX (1000 - spt_sonyonesharktank_1)" at bounding box center [275, 166] width 302 height 28
type input "Sony One Shark Tank MX (1000 - spt_sonyonesharktank_1)"
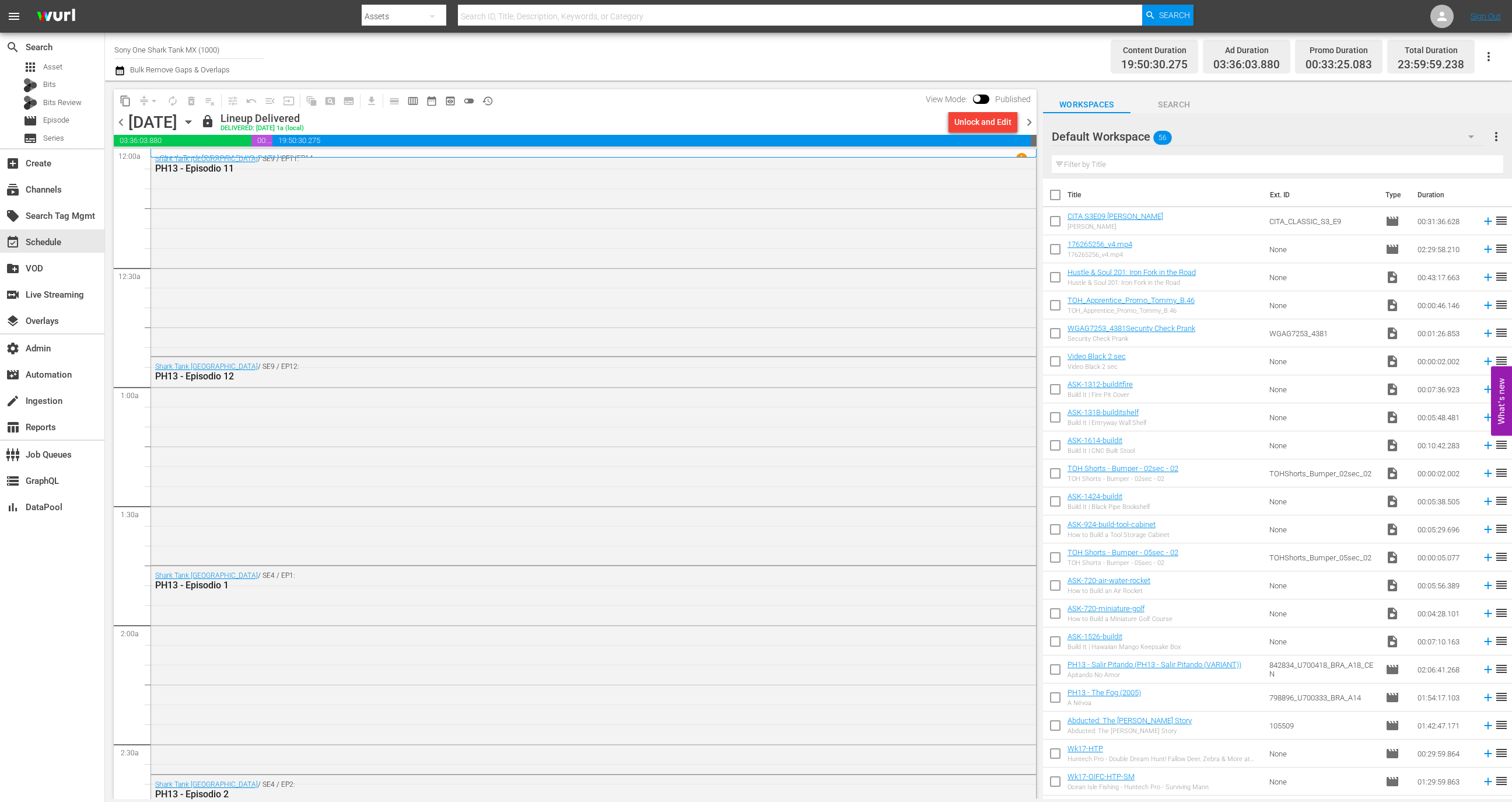
click at [36, 685] on div "search Search apps Asset Bits Bits Review movie Episode subtitles Series add_bo…" at bounding box center [52, 434] width 105 height 802
click at [1030, 126] on span "chevron_right" at bounding box center [1029, 122] width 14 height 14
click at [234, 44] on input "Sony One Shark Tank MX (1000)" at bounding box center [189, 49] width 149 height 28
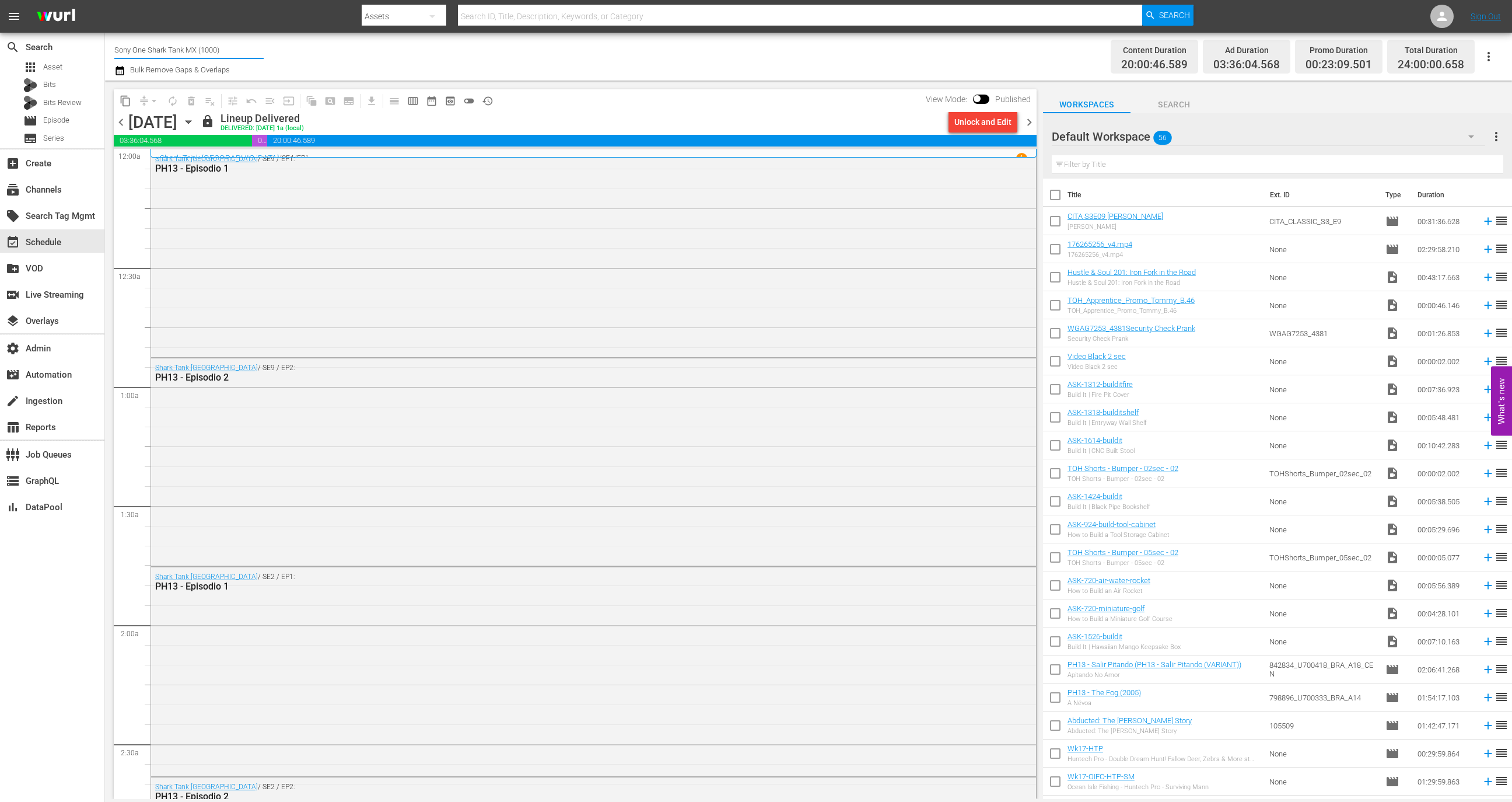
click at [234, 44] on input "Sony One Shark Tank MX (1000)" at bounding box center [189, 49] width 149 height 28
type input "s"
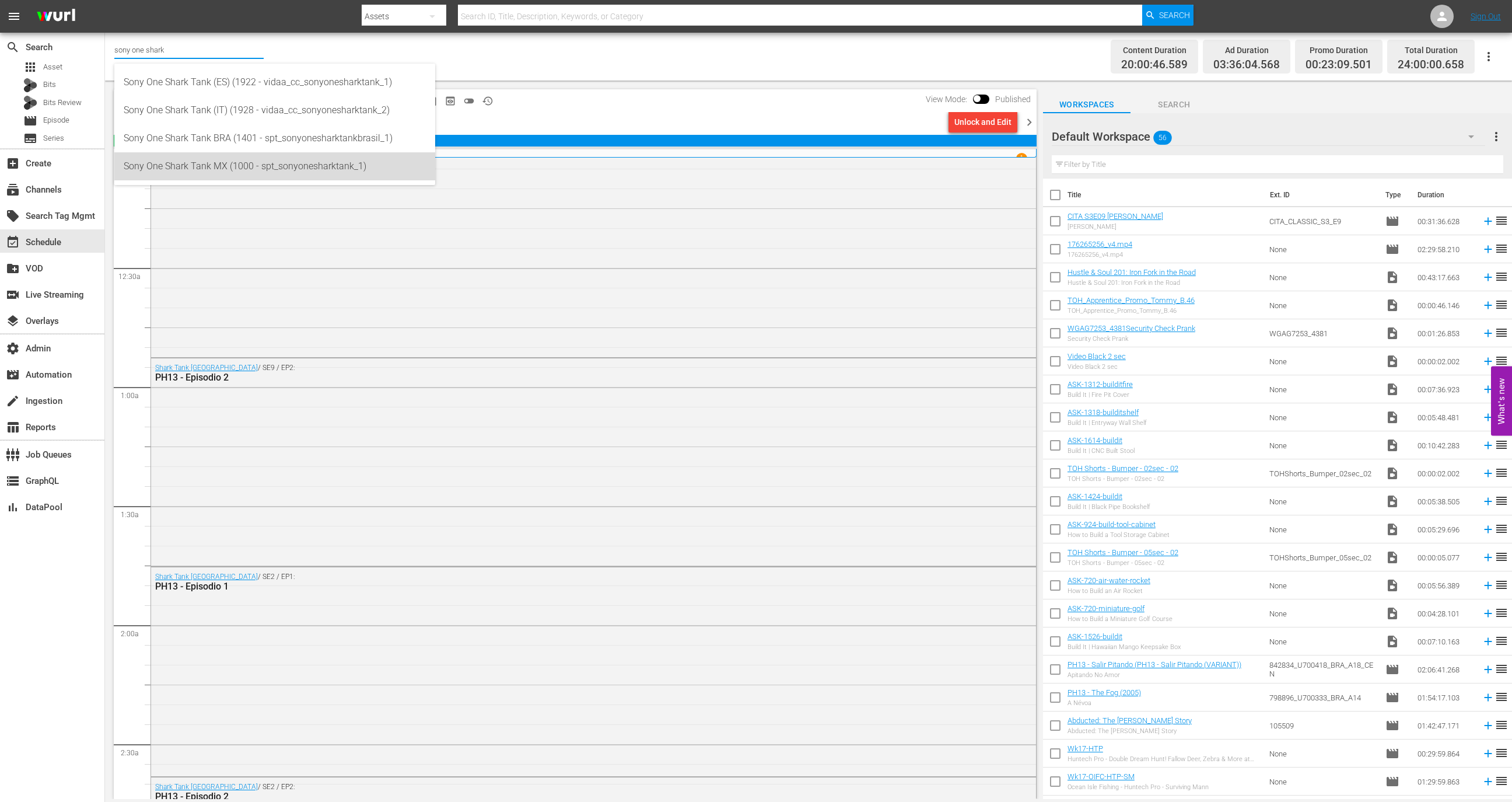
click at [306, 168] on div "Sony One Shark Tank MX (1000 - spt_sonyonesharktank_1)" at bounding box center [275, 166] width 302 height 28
type input "Sony One Shark Tank MX (1000 - spt_sonyonesharktank_1)"
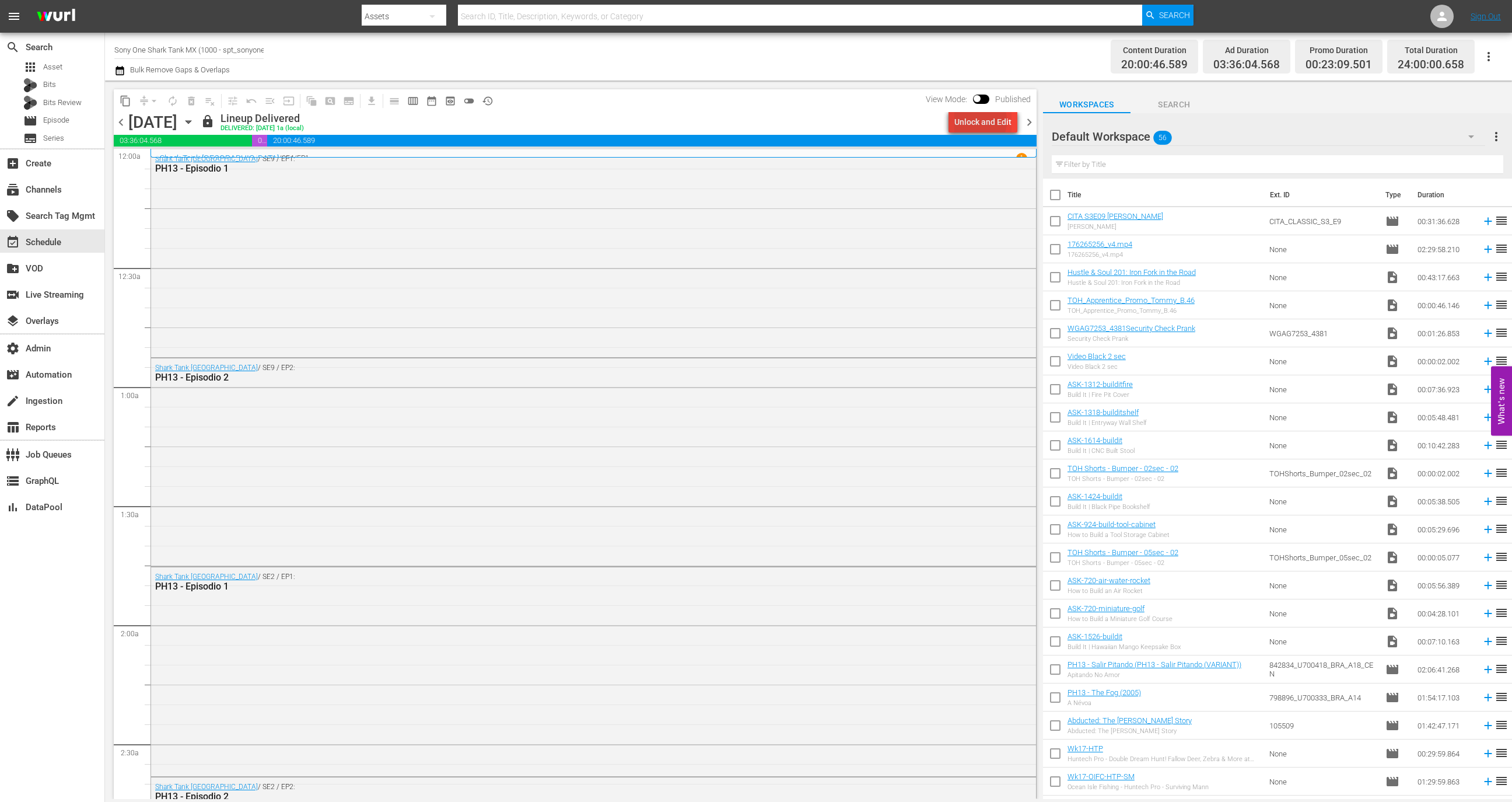
click at [973, 121] on div "Unlock and Edit" at bounding box center [982, 122] width 57 height 21
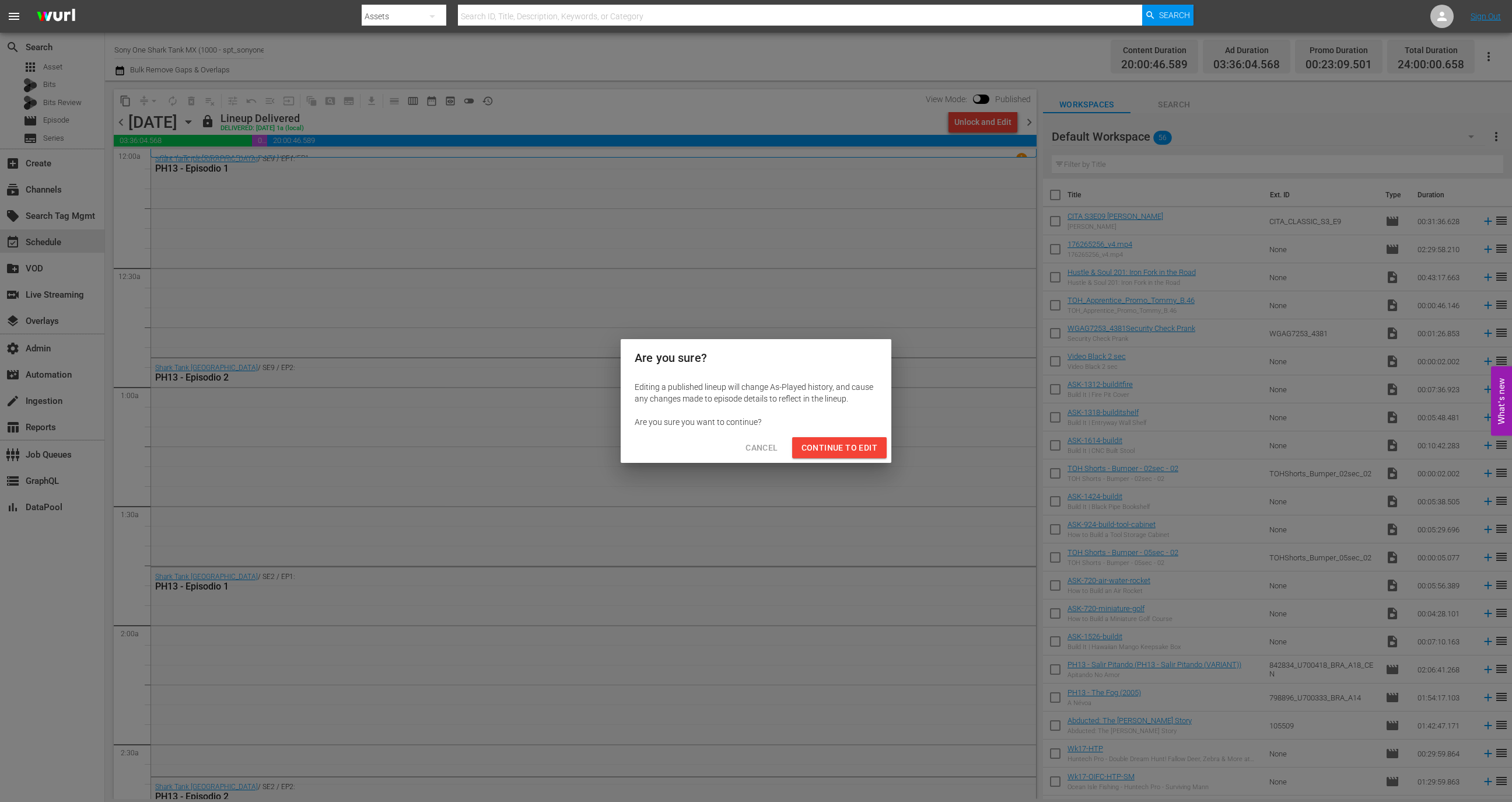
click at [827, 469] on div "Are you sure? Editing a published lineup will change As-Played history, and cau…" at bounding box center [756, 401] width 1512 height 802
click at [830, 440] on span "Continue to Edit" at bounding box center [839, 448] width 76 height 14
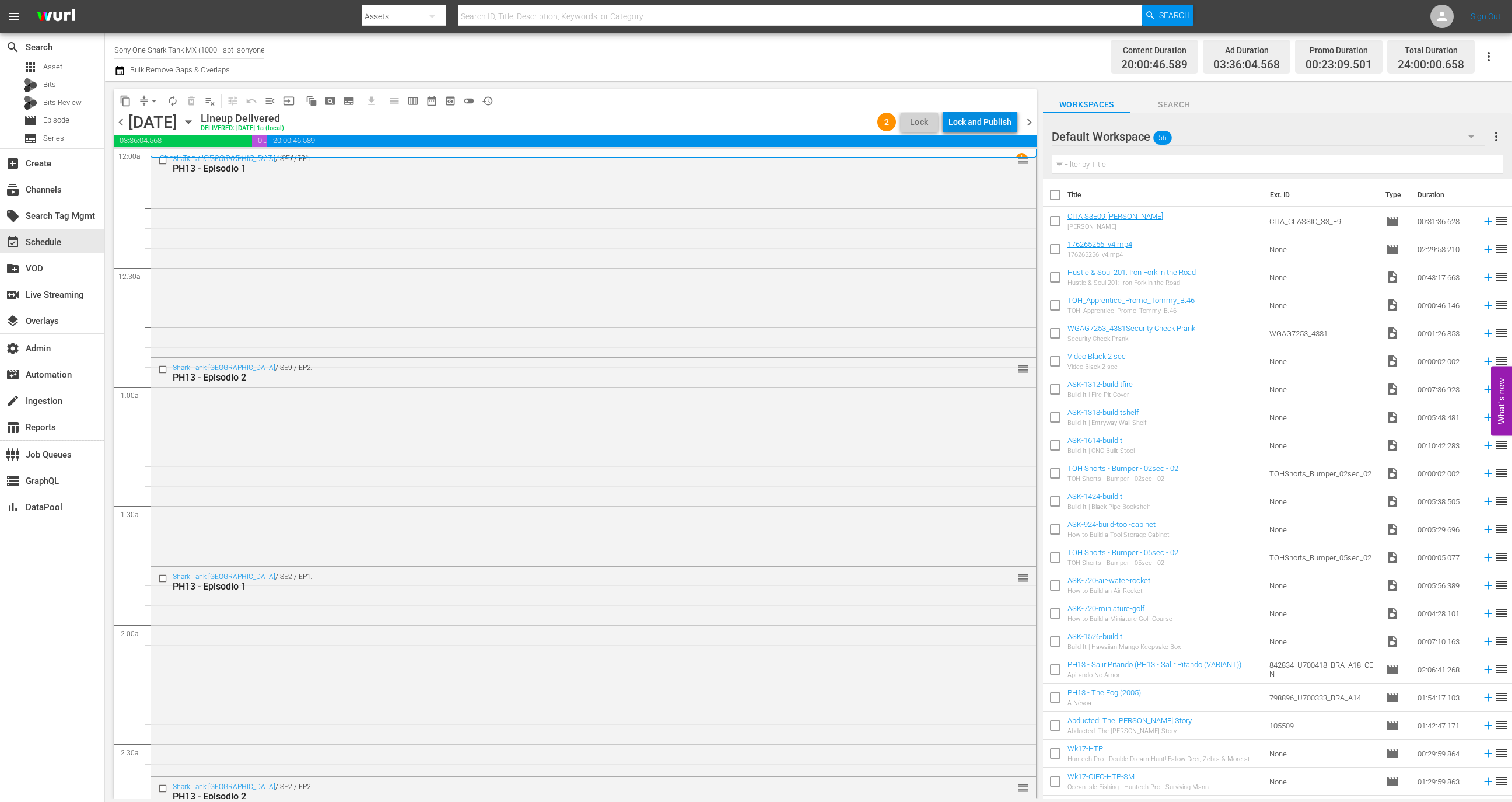
click at [978, 126] on div "Lock and Publish" at bounding box center [980, 122] width 63 height 21
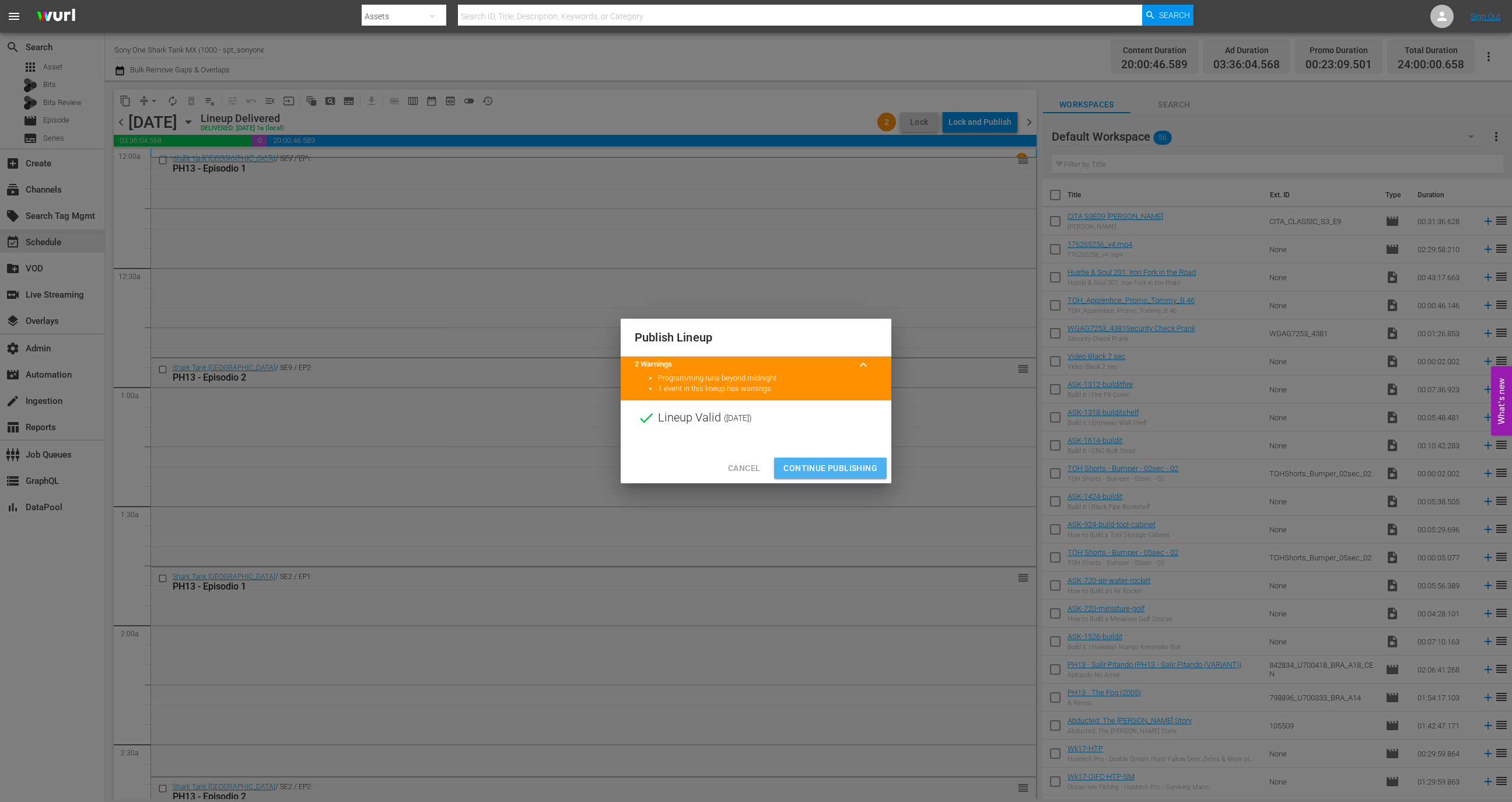
click at [834, 459] on button "Continue Publishing" at bounding box center [830, 468] width 113 height 21
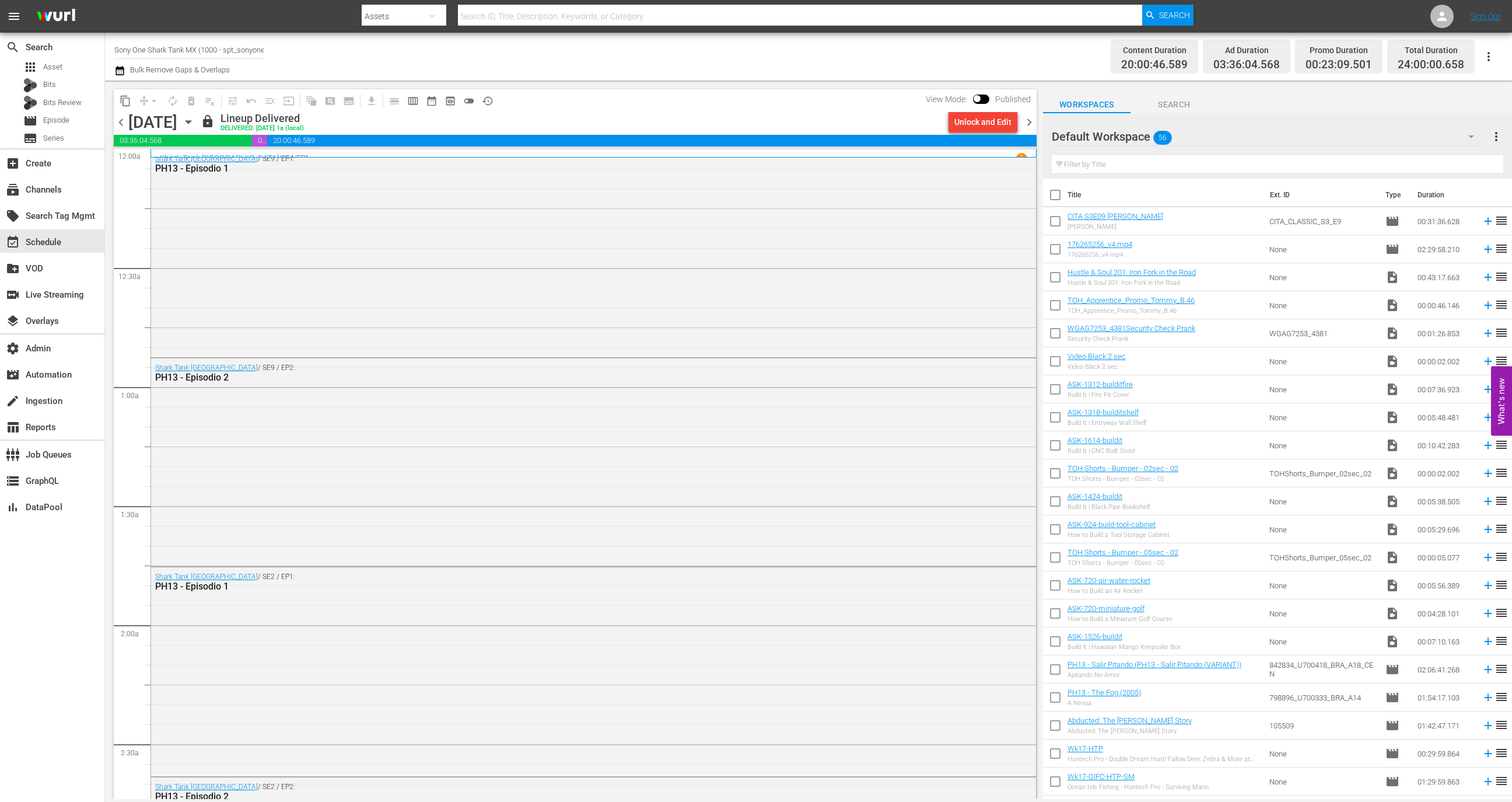
click at [1028, 120] on span "chevron_right" at bounding box center [1029, 122] width 14 height 14
click at [415, 98] on span "calendar_view_week_outlined" at bounding box center [412, 100] width 12 height 12
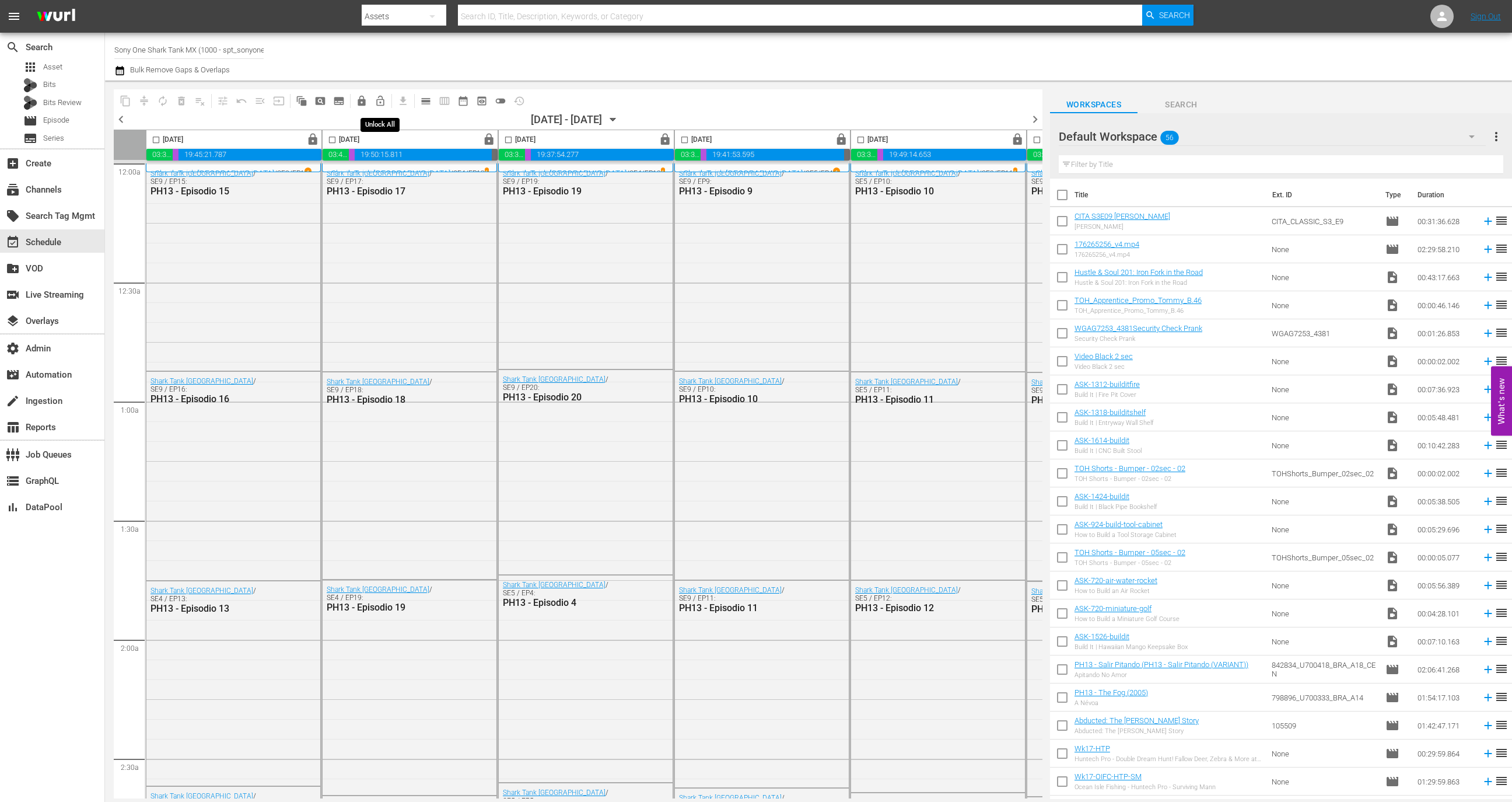
click at [379, 101] on span "lock_open_outlined" at bounding box center [379, 100] width 12 height 12
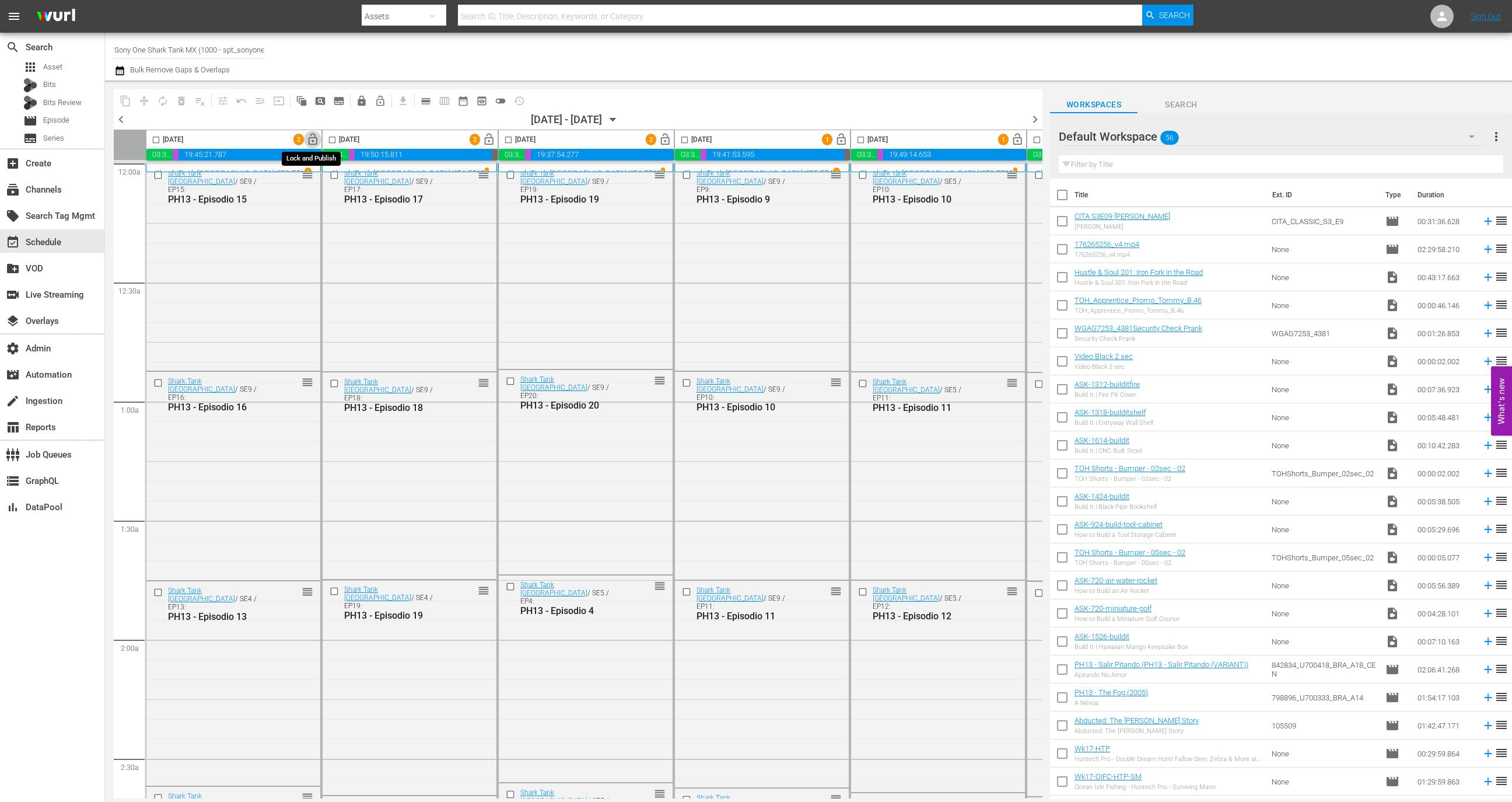
click at [312, 140] on span "lock_open" at bounding box center [312, 140] width 13 height 13
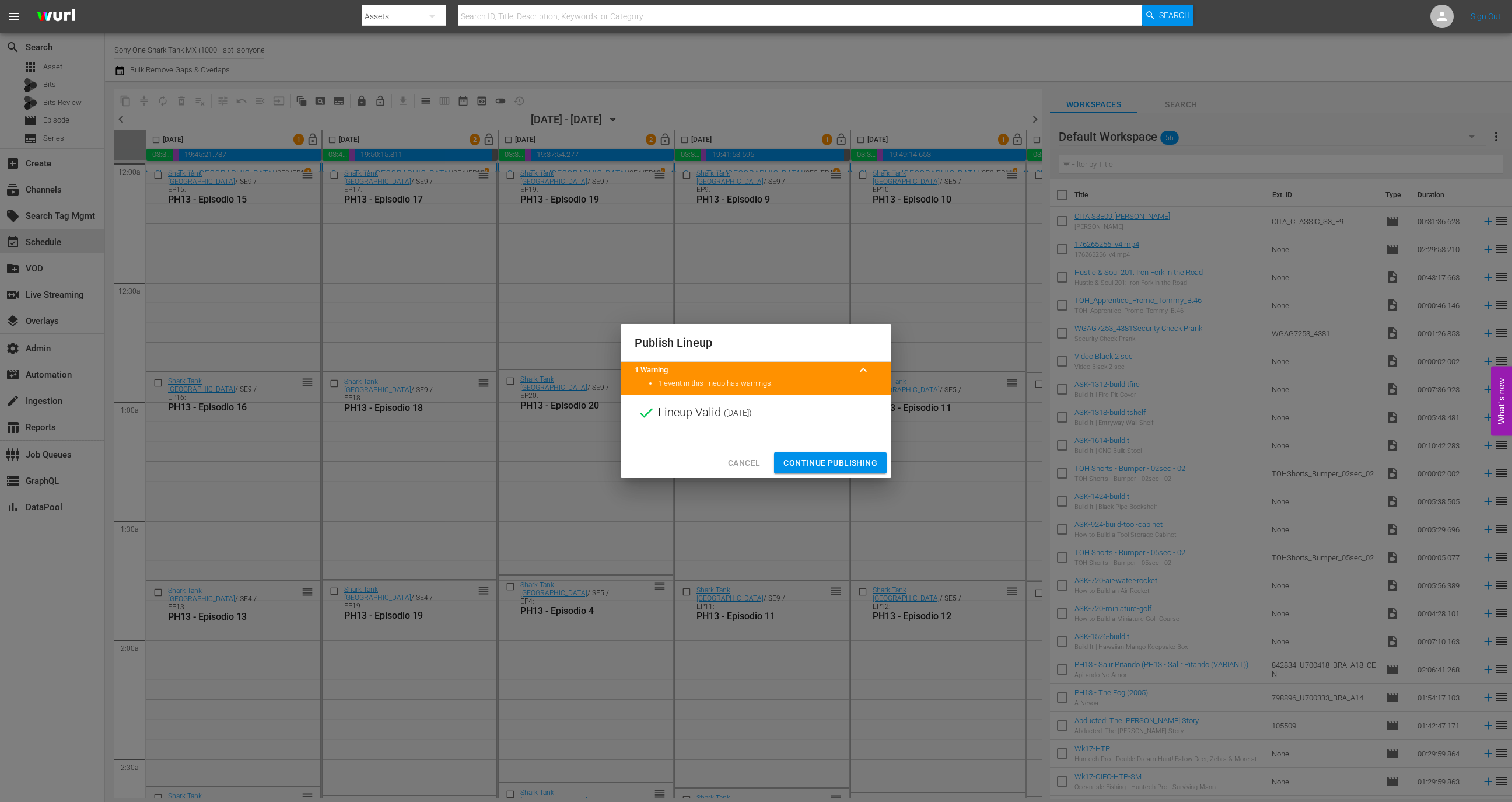
click at [857, 458] on span "Continue Publishing" at bounding box center [829, 463] width 94 height 14
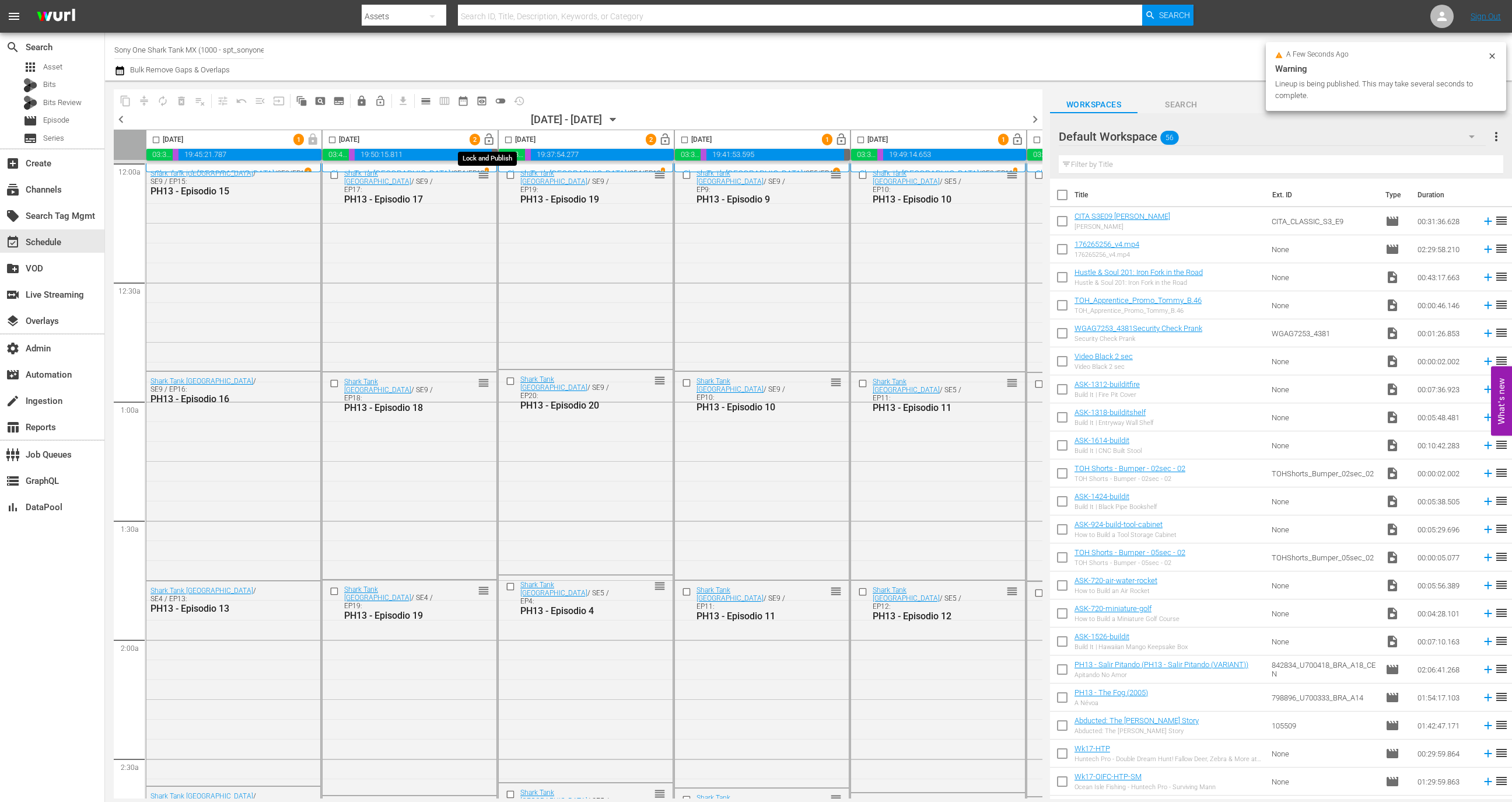
click at [488, 141] on span "lock_open" at bounding box center [488, 140] width 13 height 13
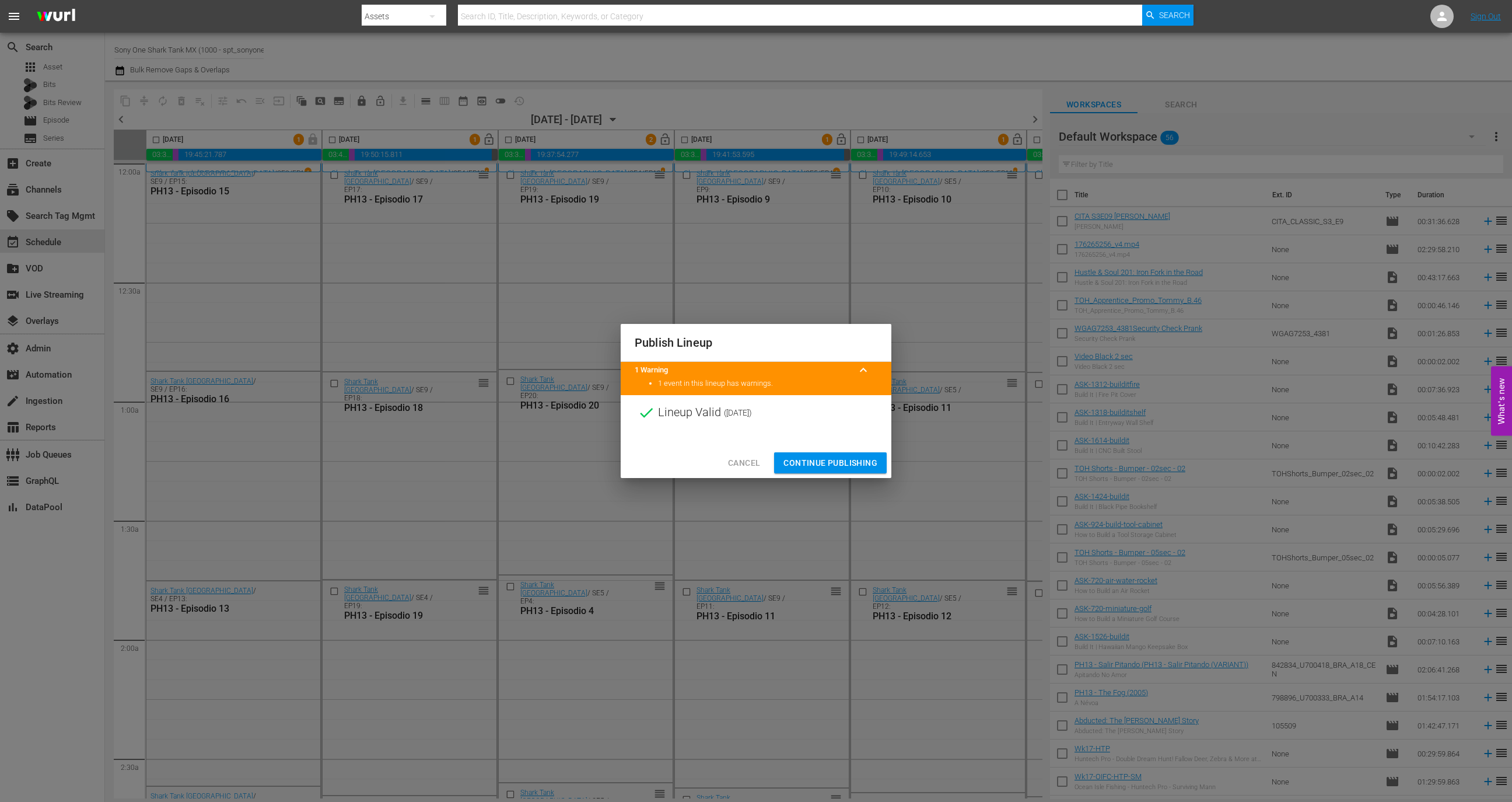
click at [859, 462] on span "Continue Publishing" at bounding box center [829, 463] width 94 height 14
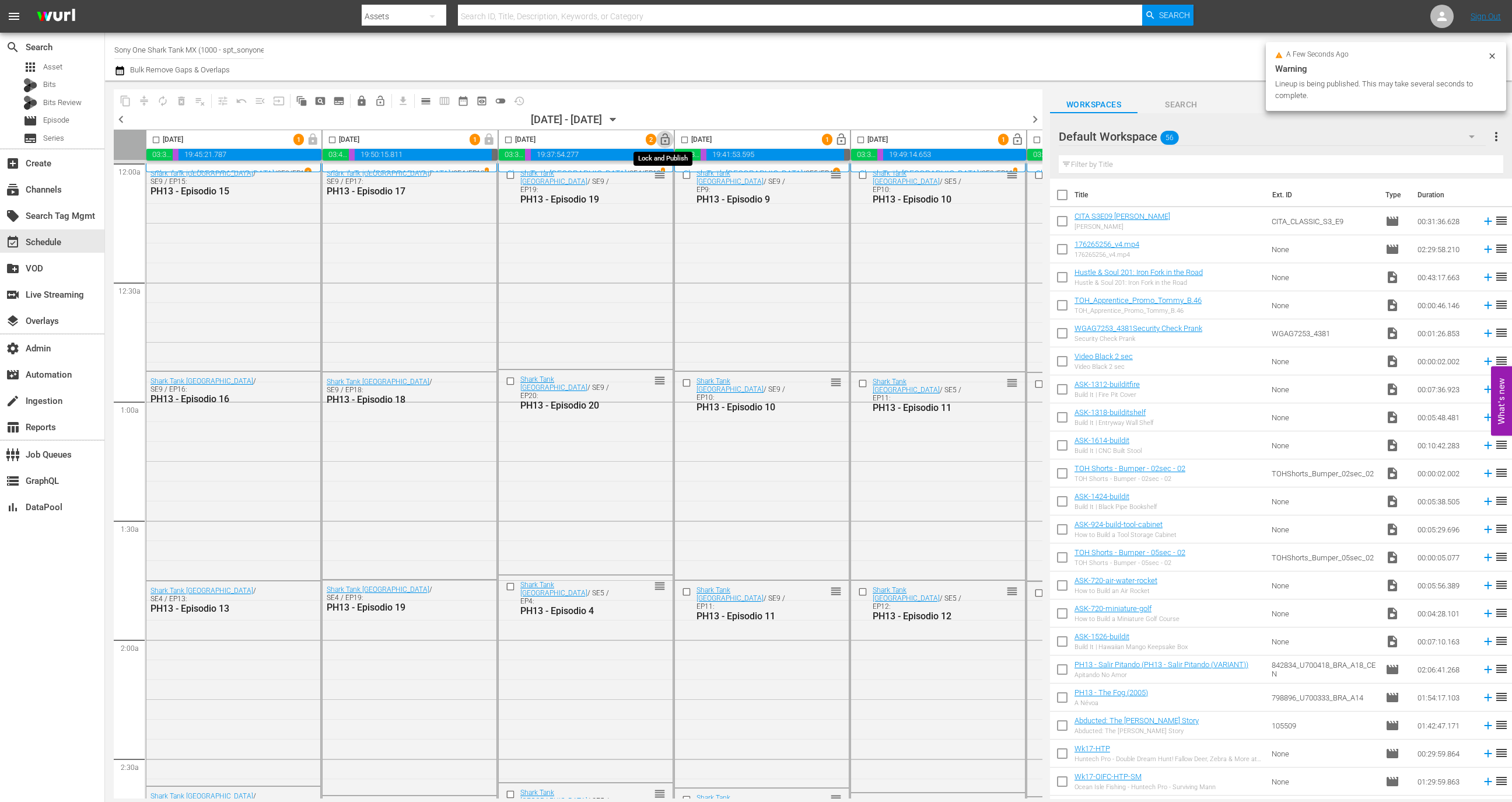
click at [663, 134] on span "lock_open" at bounding box center [665, 140] width 13 height 13
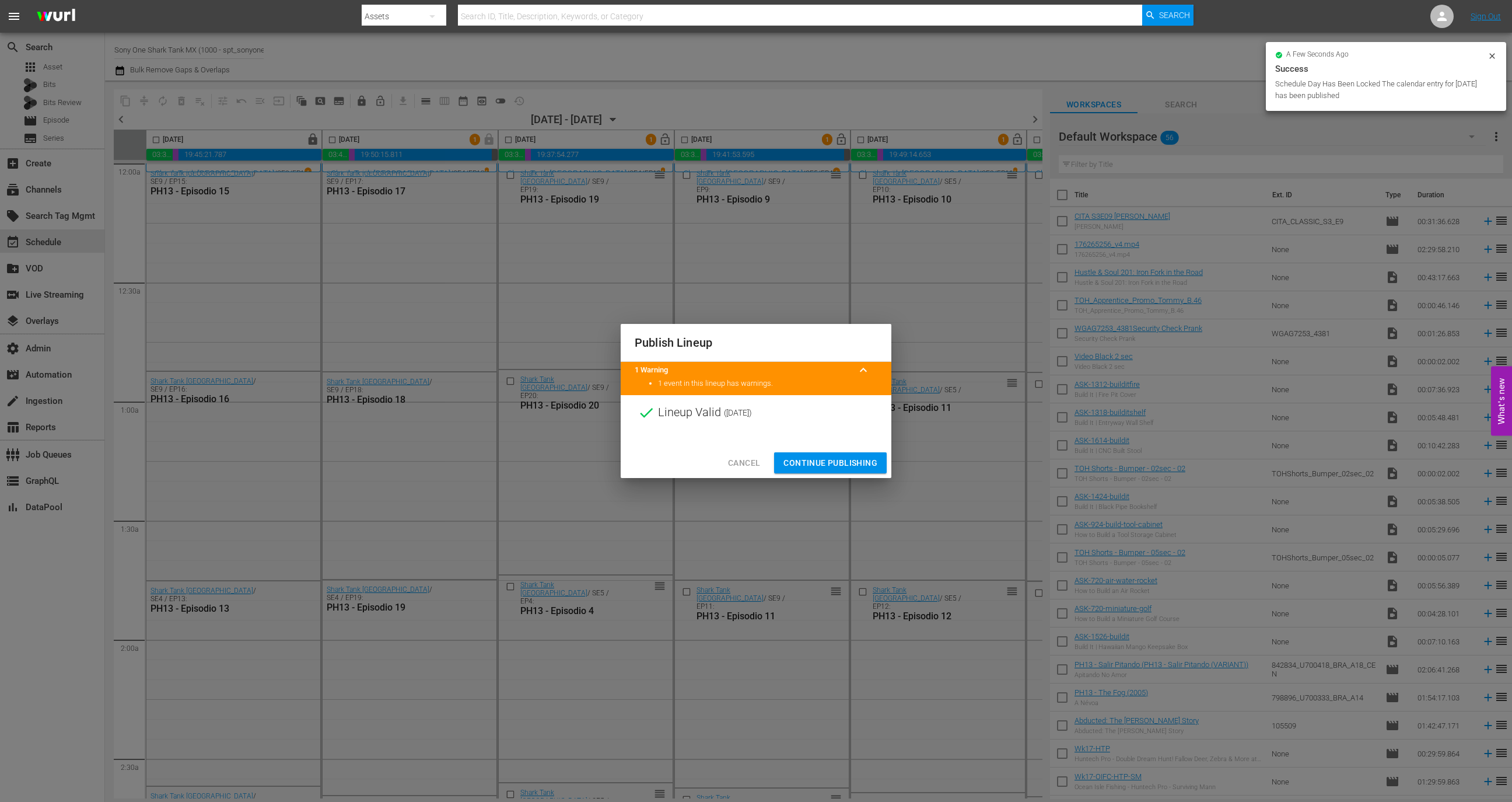
click at [839, 465] on span "Continue Publishing" at bounding box center [829, 463] width 94 height 14
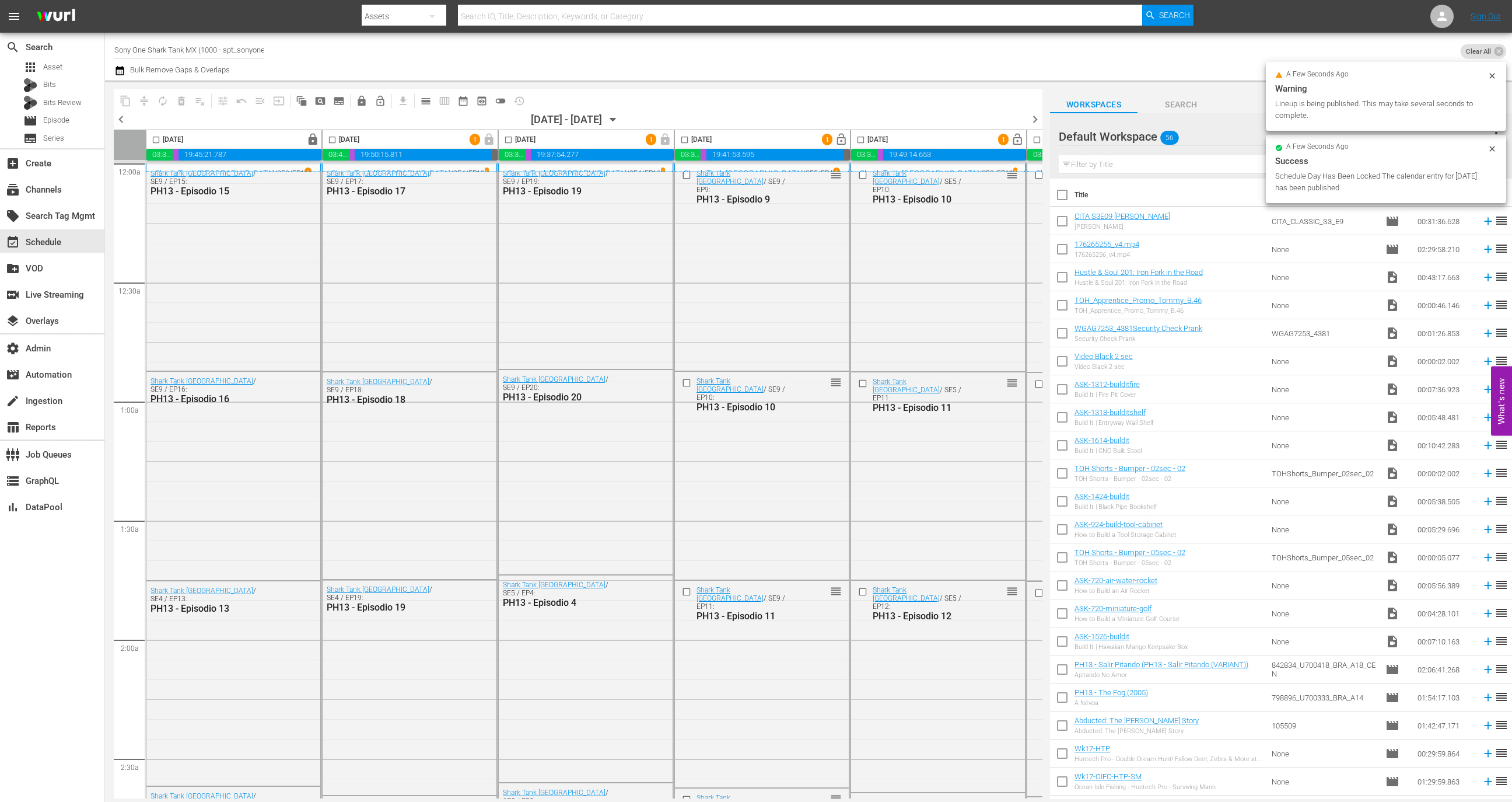
click at [840, 141] on span "lock_open" at bounding box center [841, 140] width 13 height 13
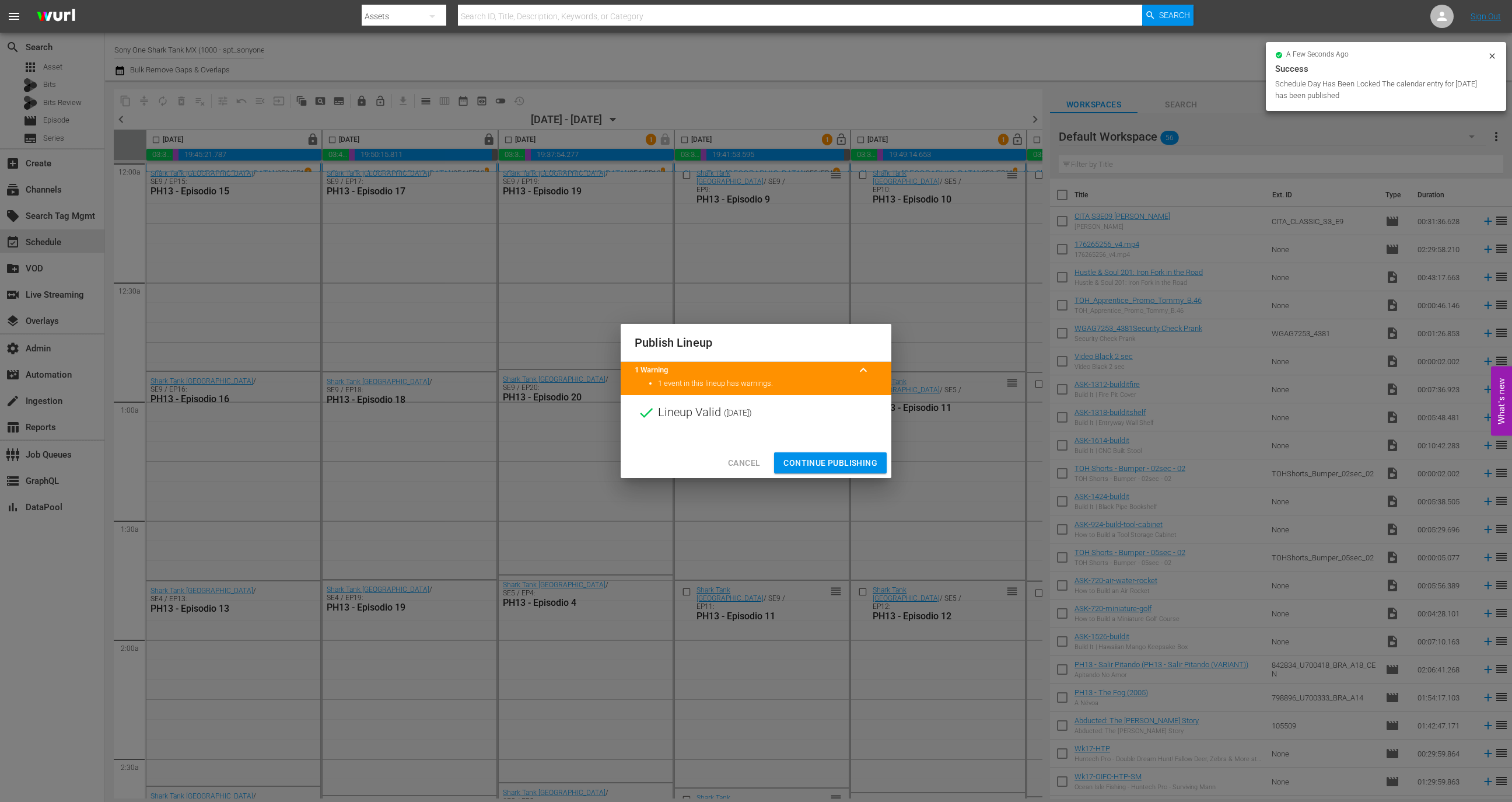
click at [842, 458] on span "Continue Publishing" at bounding box center [829, 463] width 94 height 14
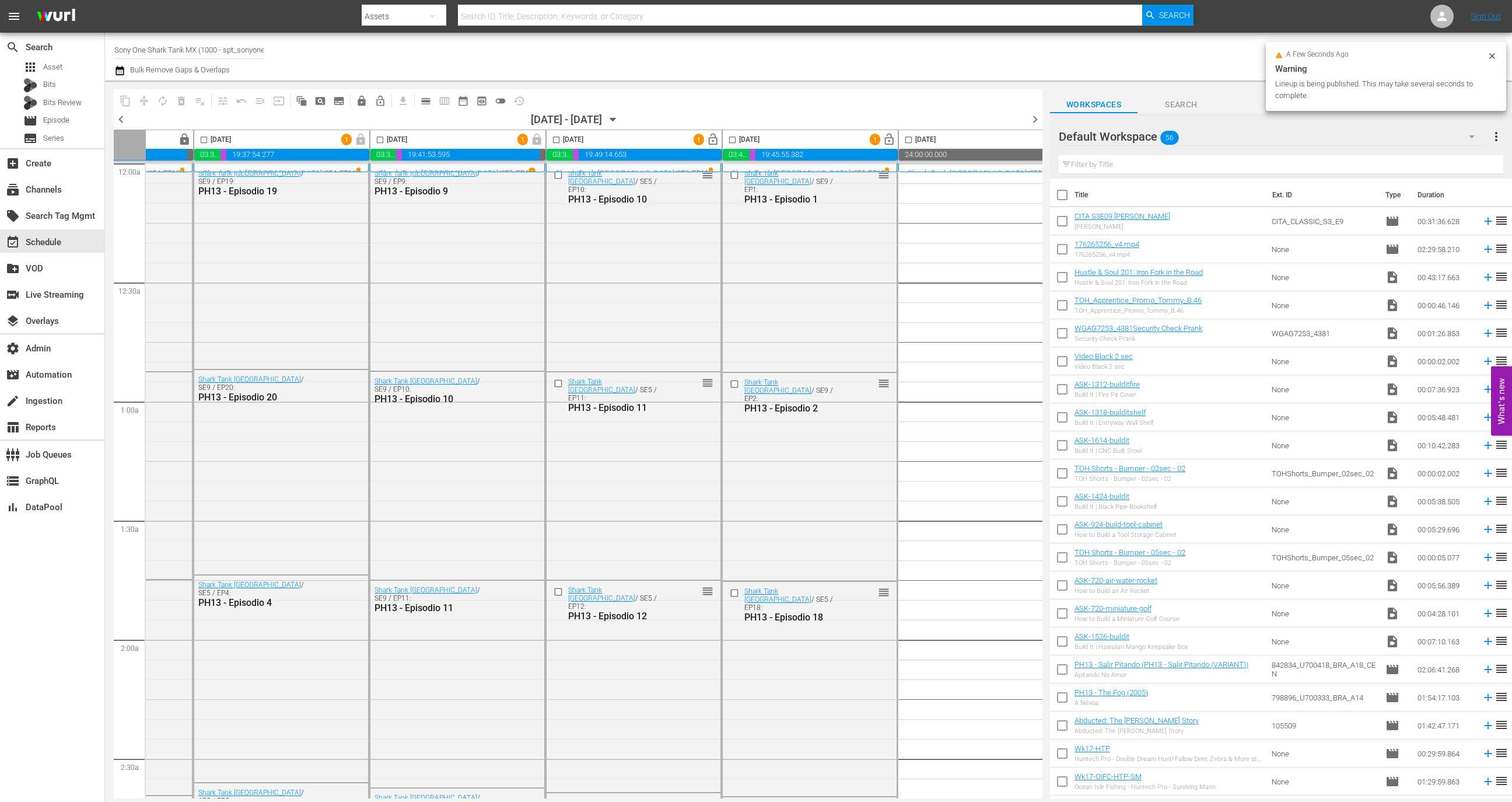
scroll to position [0, 314]
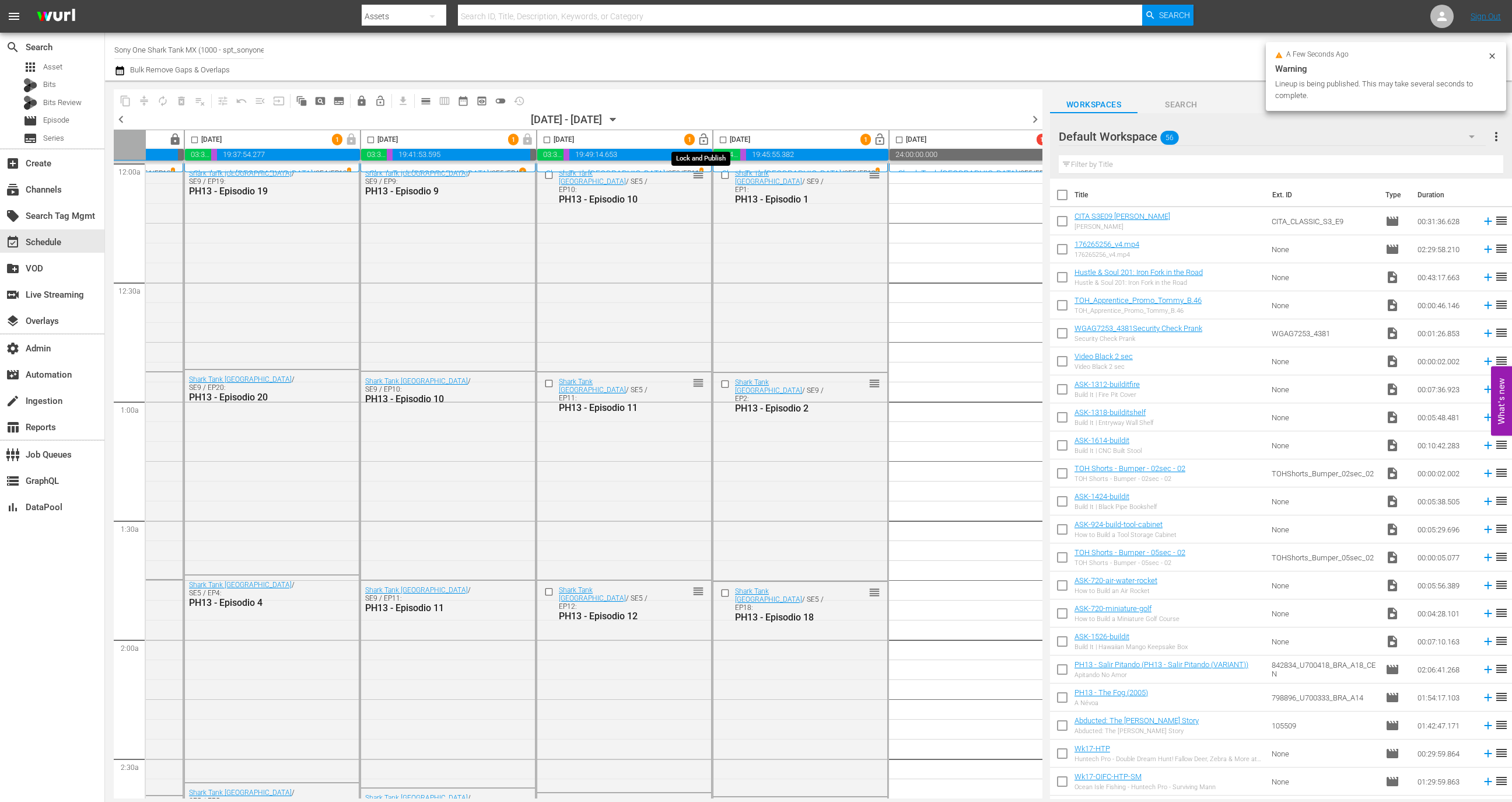
click at [700, 138] on span "lock_open" at bounding box center [703, 140] width 13 height 13
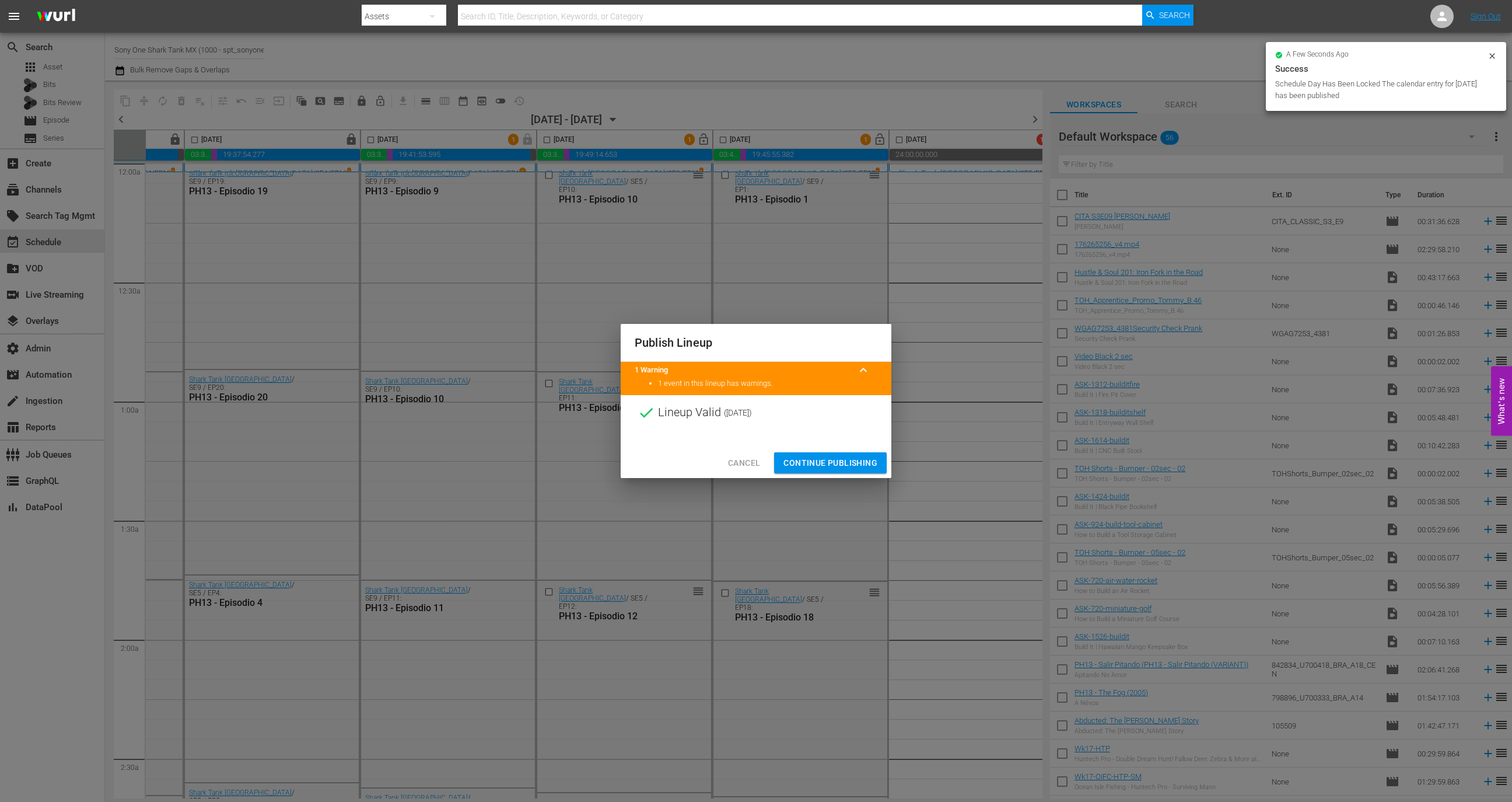
click at [814, 466] on span "Continue Publishing" at bounding box center [829, 463] width 94 height 14
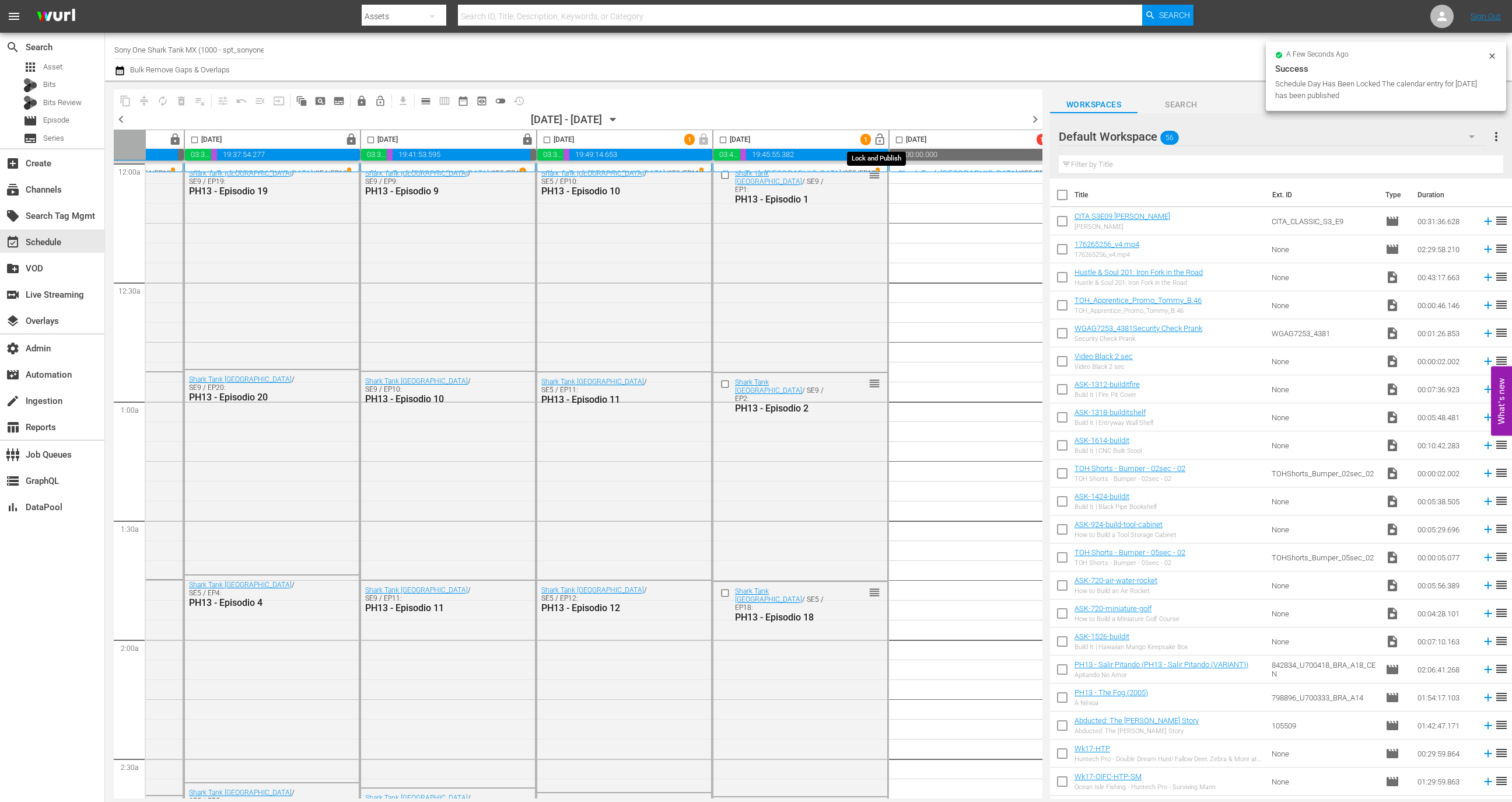
click at [879, 140] on span "lock_open" at bounding box center [879, 140] width 13 height 13
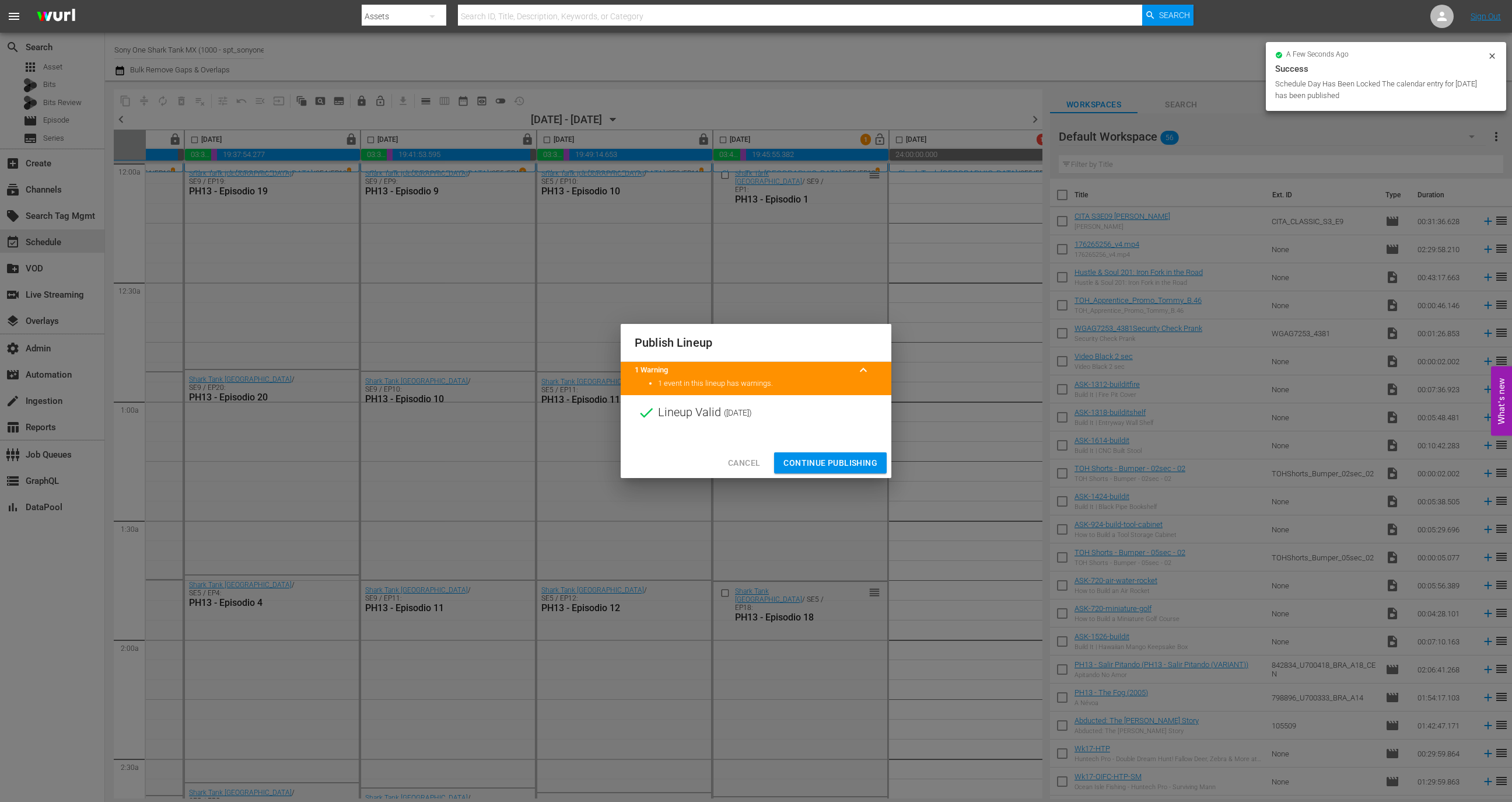
click at [834, 456] on span "Continue Publishing" at bounding box center [829, 463] width 94 height 14
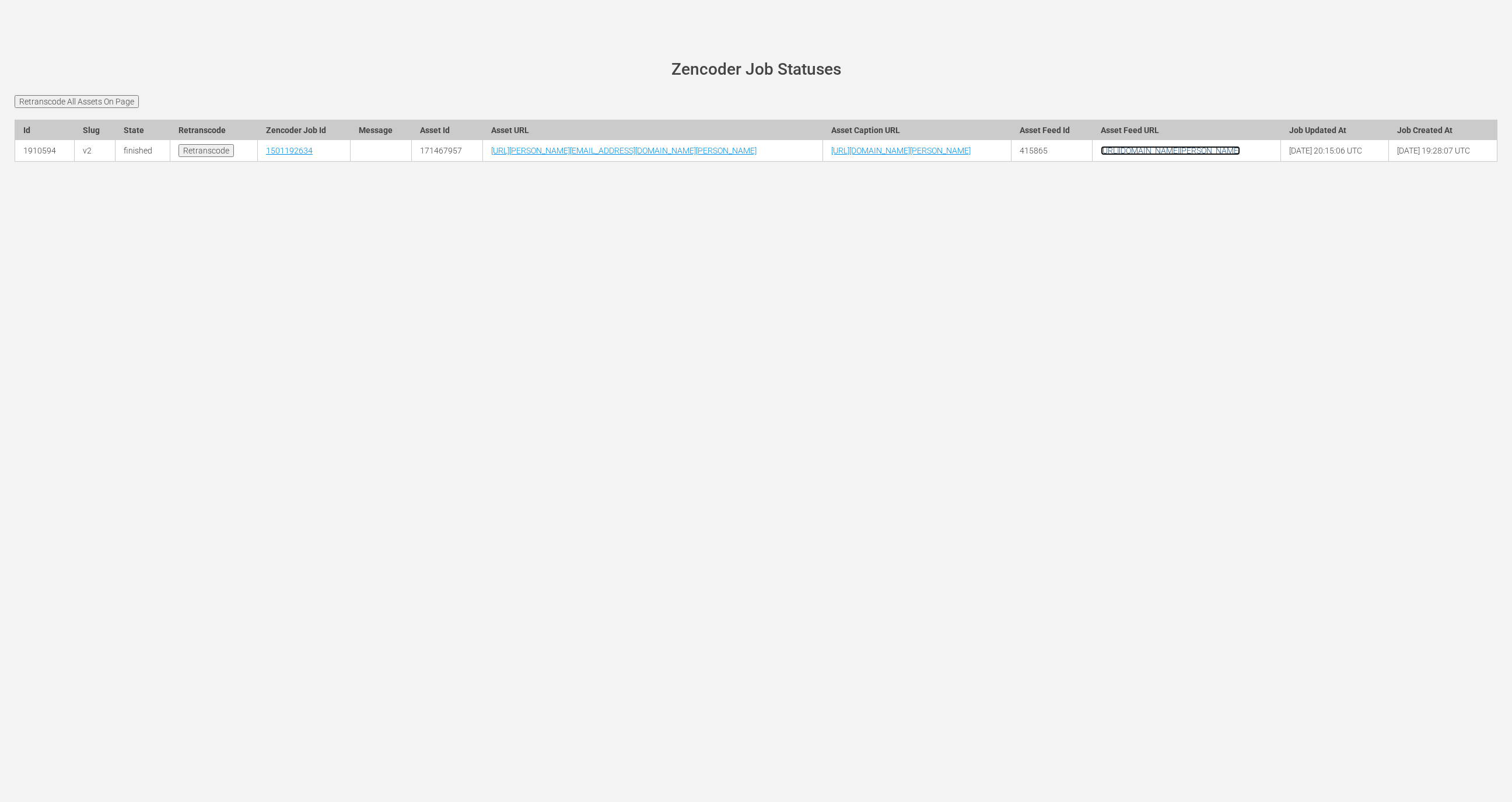
click at [1224, 155] on link "https://cdn-uniblab.video.aetnd.com/v2/wurl/lcm/mlt/feed.xml" at bounding box center [1170, 150] width 140 height 9
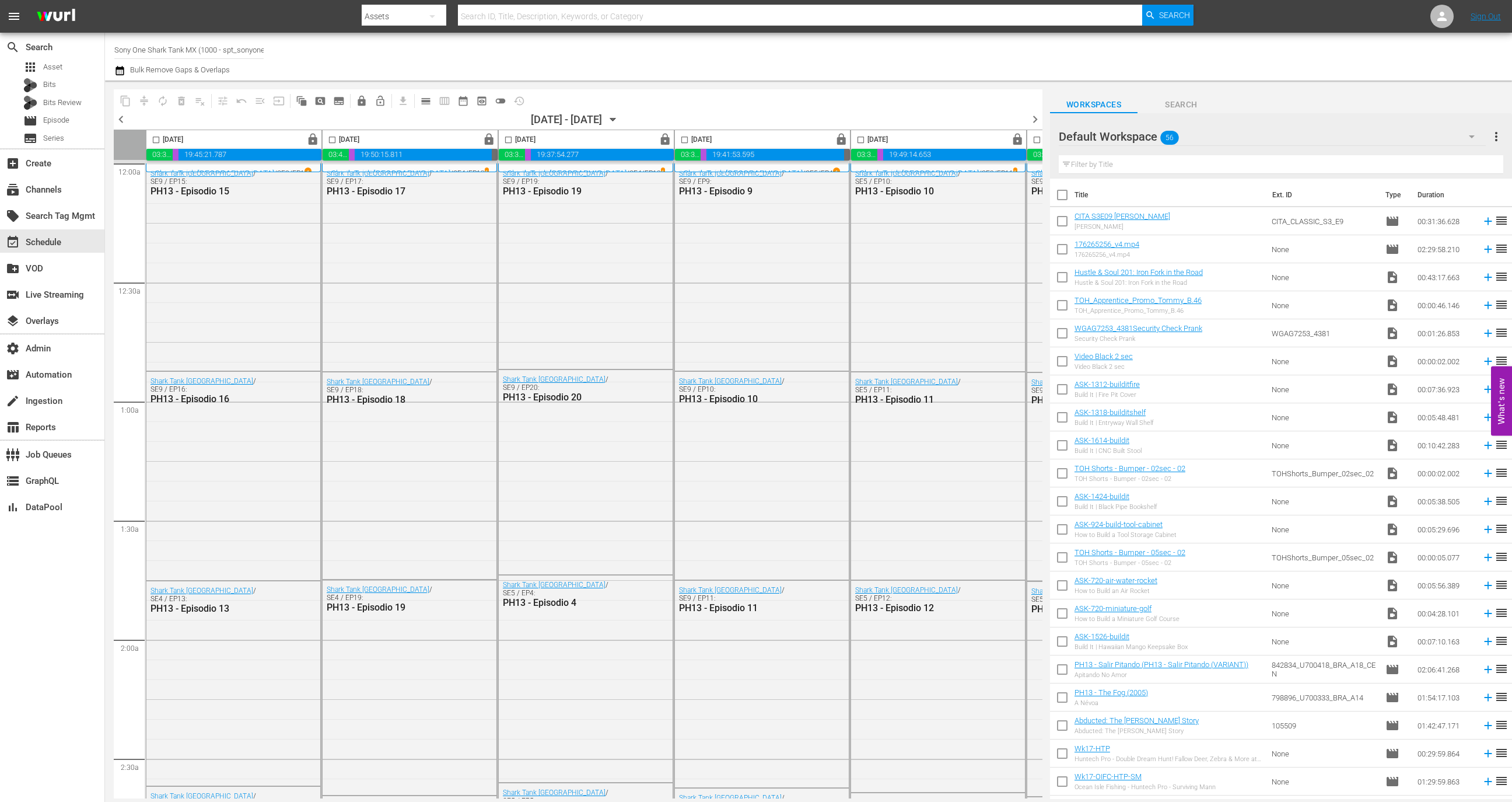
scroll to position [0, 314]
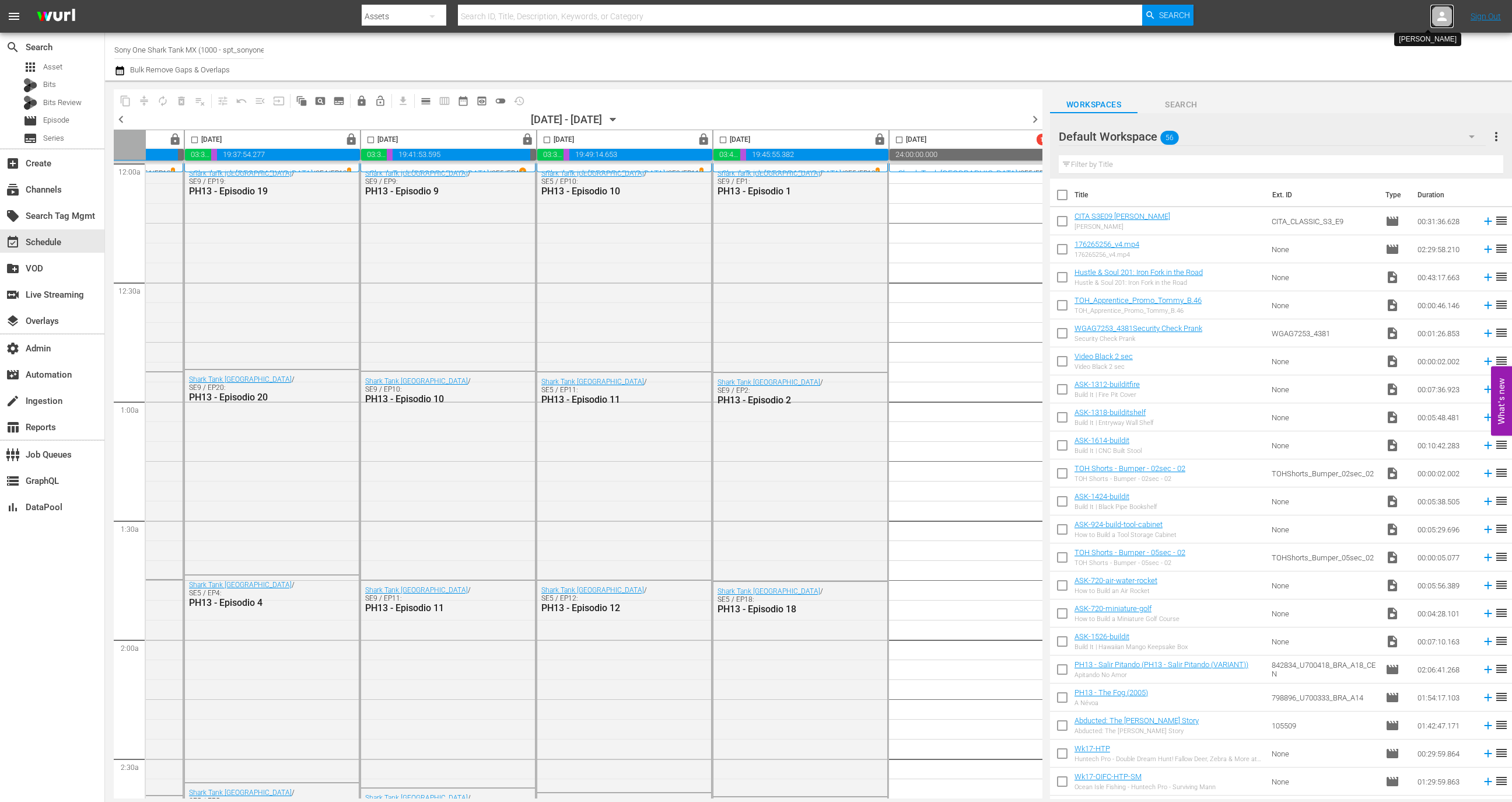
click at [1438, 22] on icon at bounding box center [1442, 16] width 14 height 14
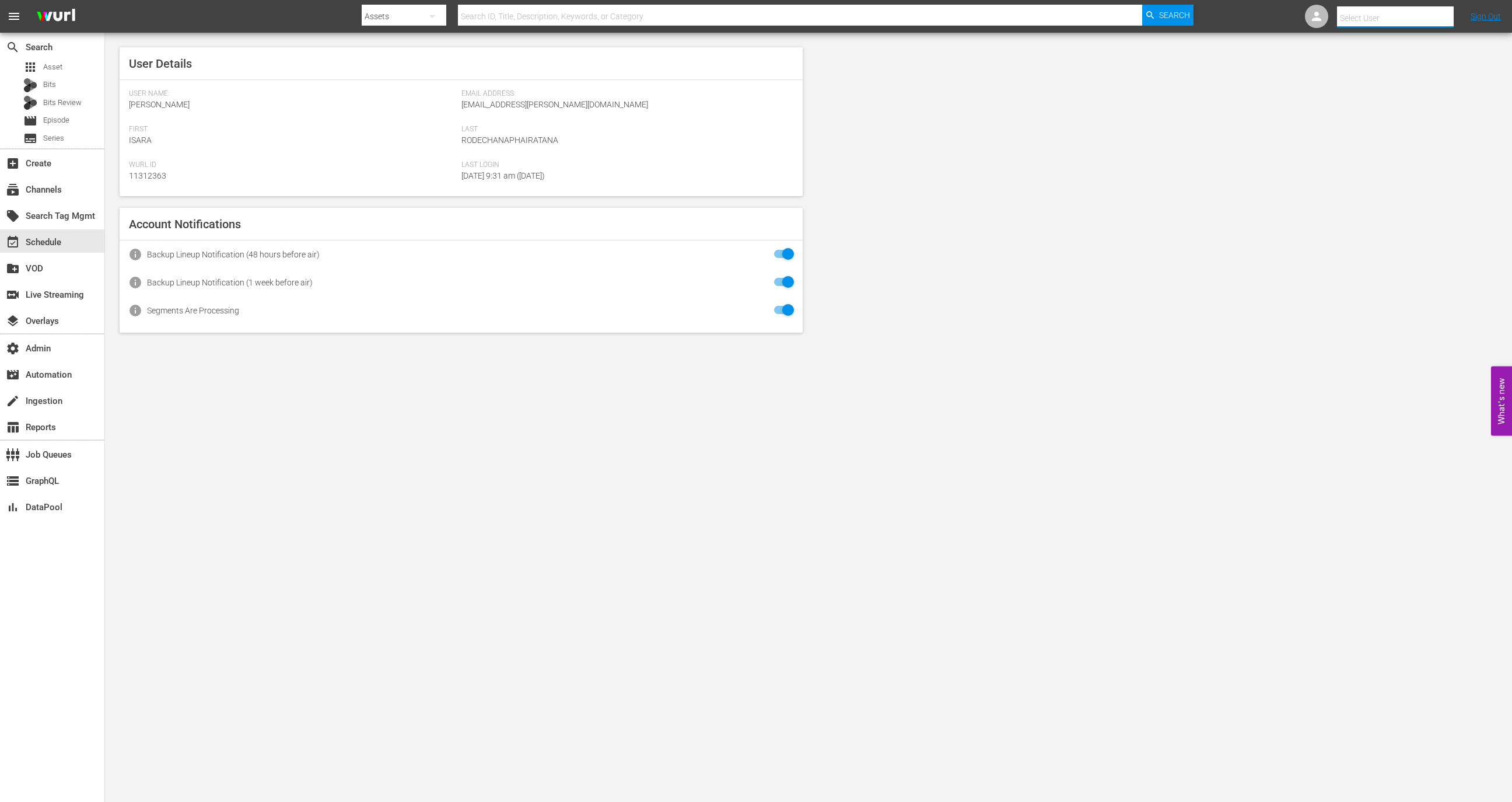
click at [1423, 18] on input "text" at bounding box center [1411, 18] width 149 height 28
type input "w"
click at [1420, 81] on div "Robert Stinchfield <Robert.Stinchfield@aenetworks.com>" at bounding box center [1372, 78] width 182 height 28
type input "Robert Stinchfield (11312595)"
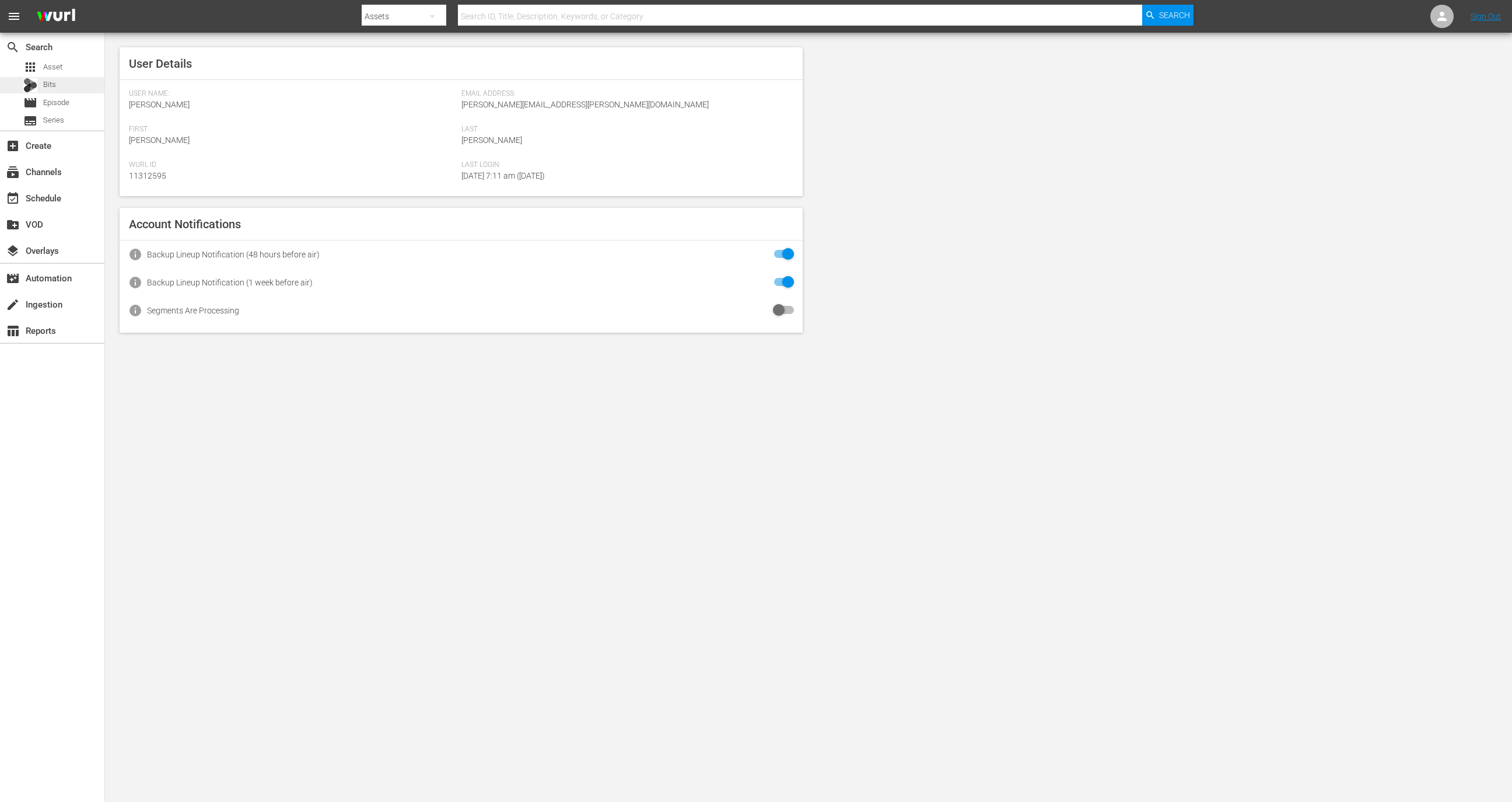
click at [64, 81] on div "Bits" at bounding box center [52, 85] width 105 height 16
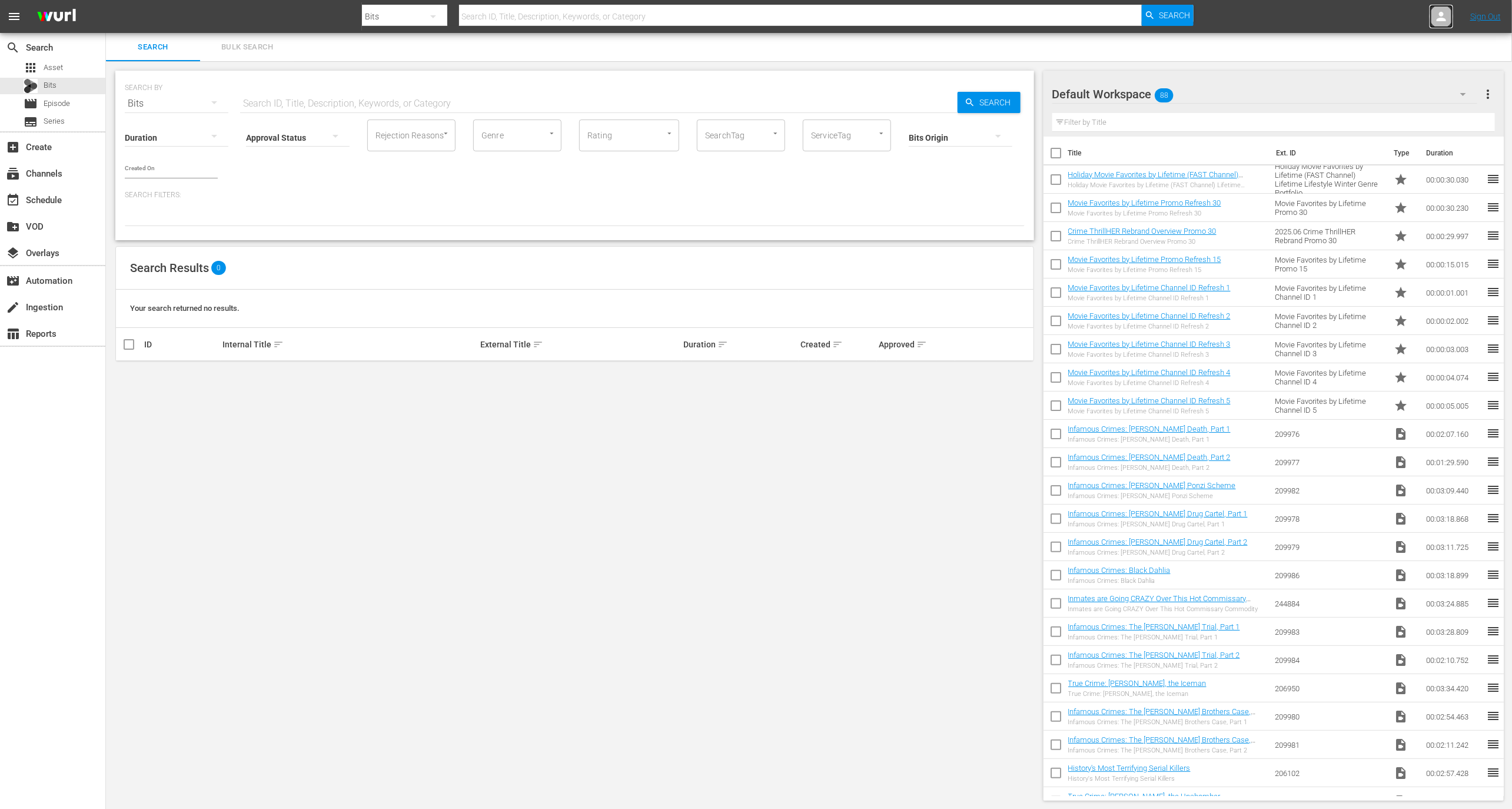
click at [1442, 11] on icon at bounding box center [1442, 16] width 14 height 14
click at [1442, 11] on link at bounding box center [1441, 16] width 23 height 23
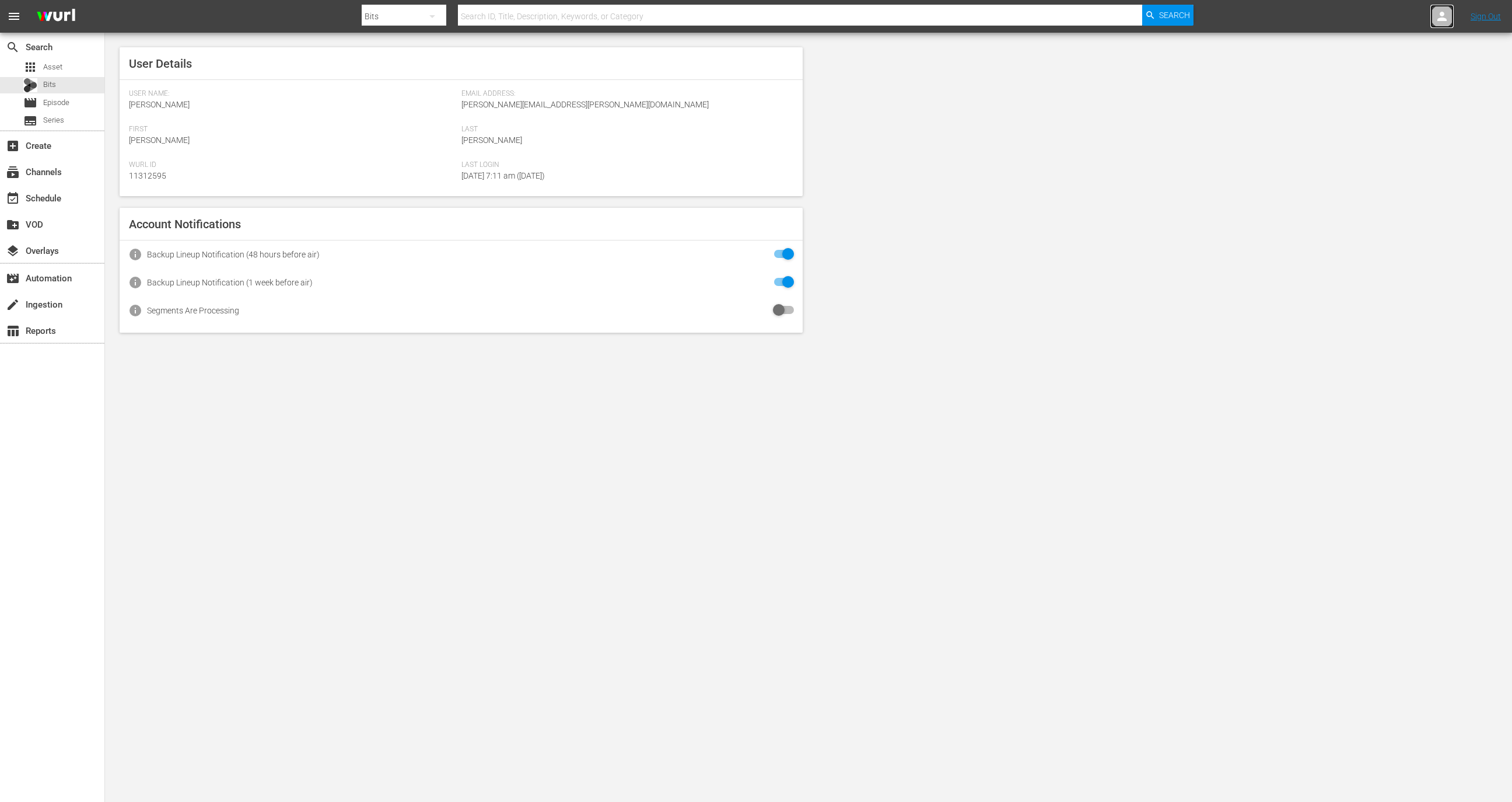
click at [1430, 11] on link at bounding box center [1441, 16] width 23 height 23
click at [1432, 13] on div at bounding box center [1441, 16] width 23 height 23
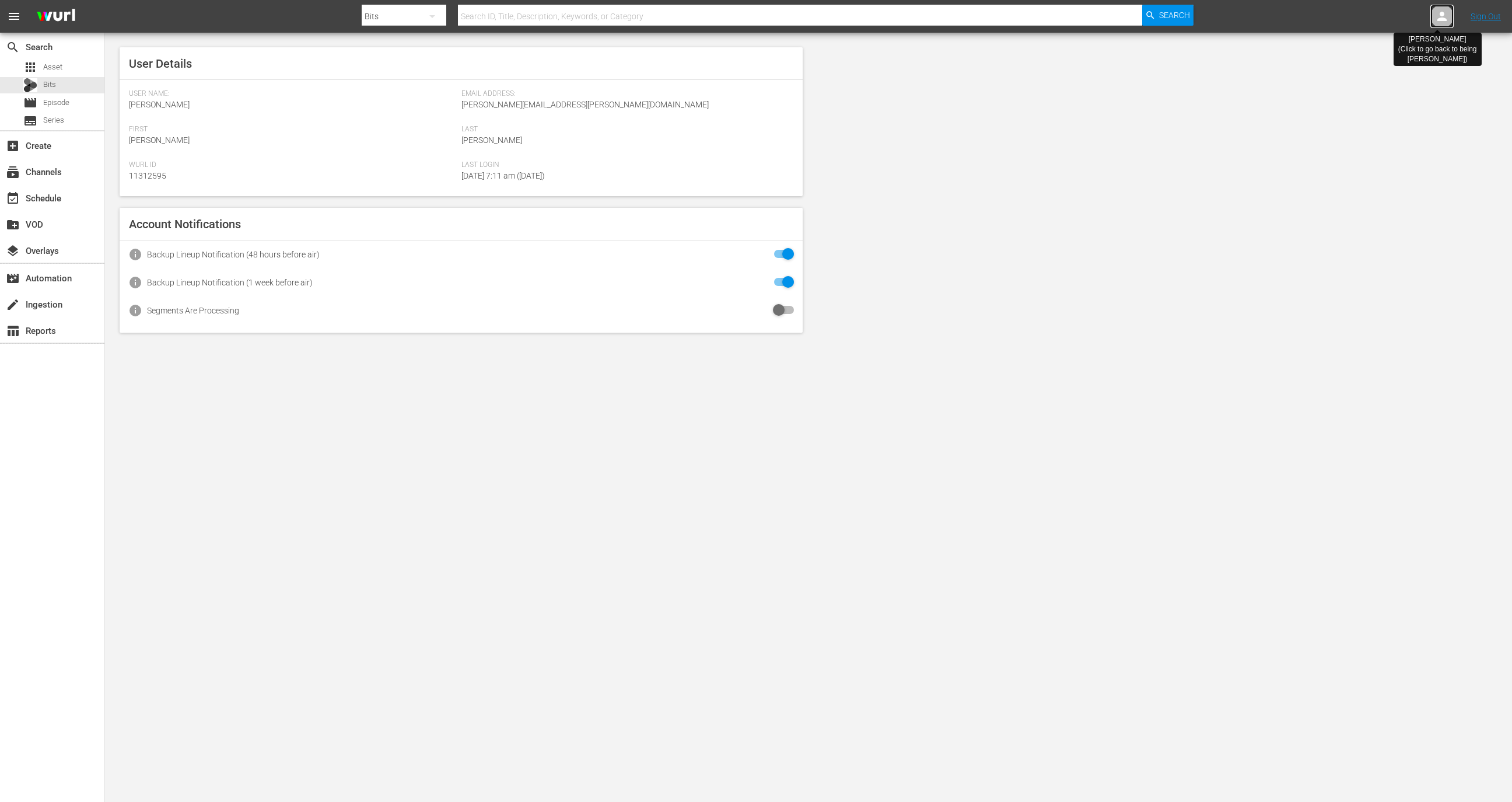
click at [1432, 13] on div at bounding box center [1441, 16] width 23 height 23
